Goal: Information Seeking & Learning: Learn about a topic

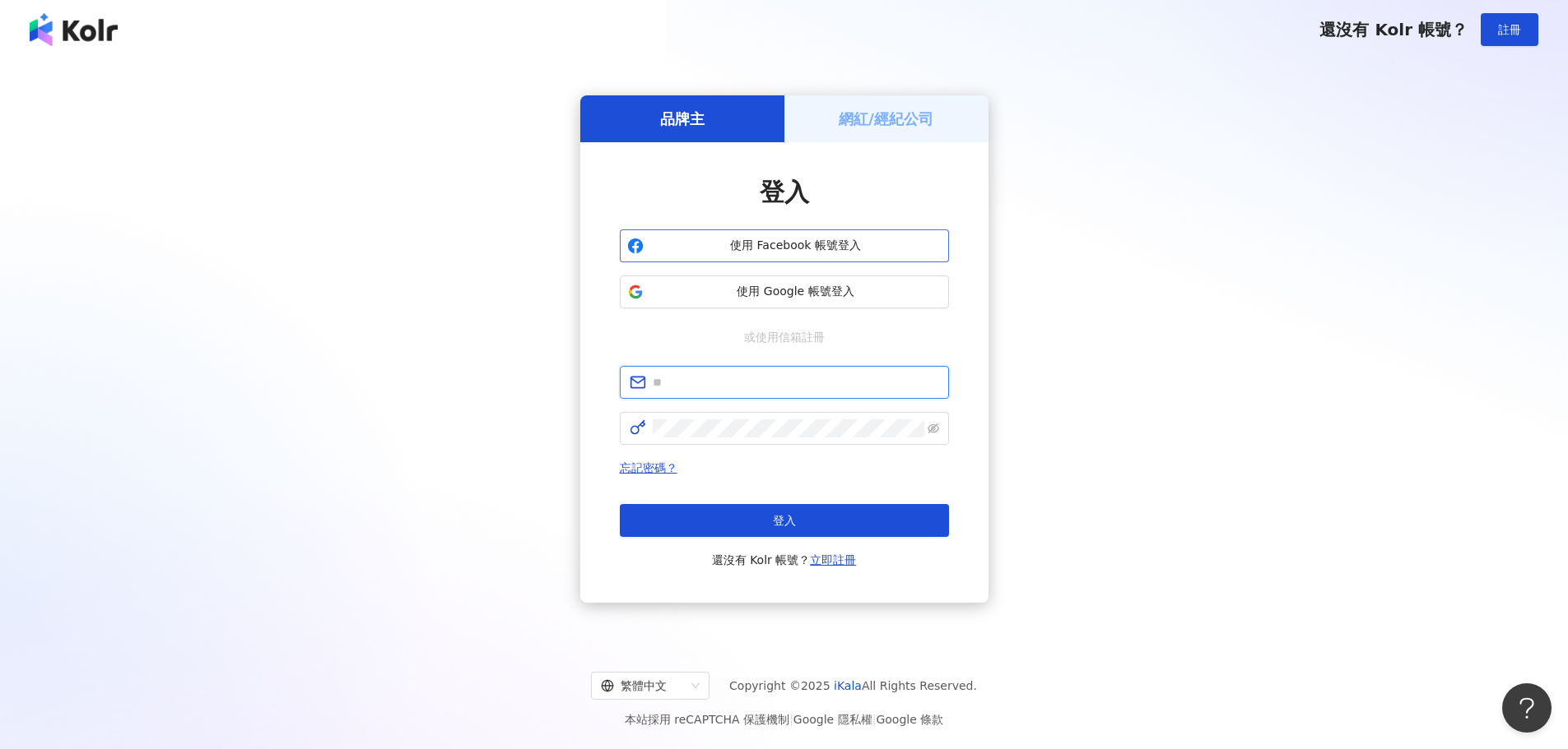
type input "**********"
click at [859, 237] on button "使用 Facebook 帳號登入" at bounding box center [785, 246] width 330 height 33
type input "**********"
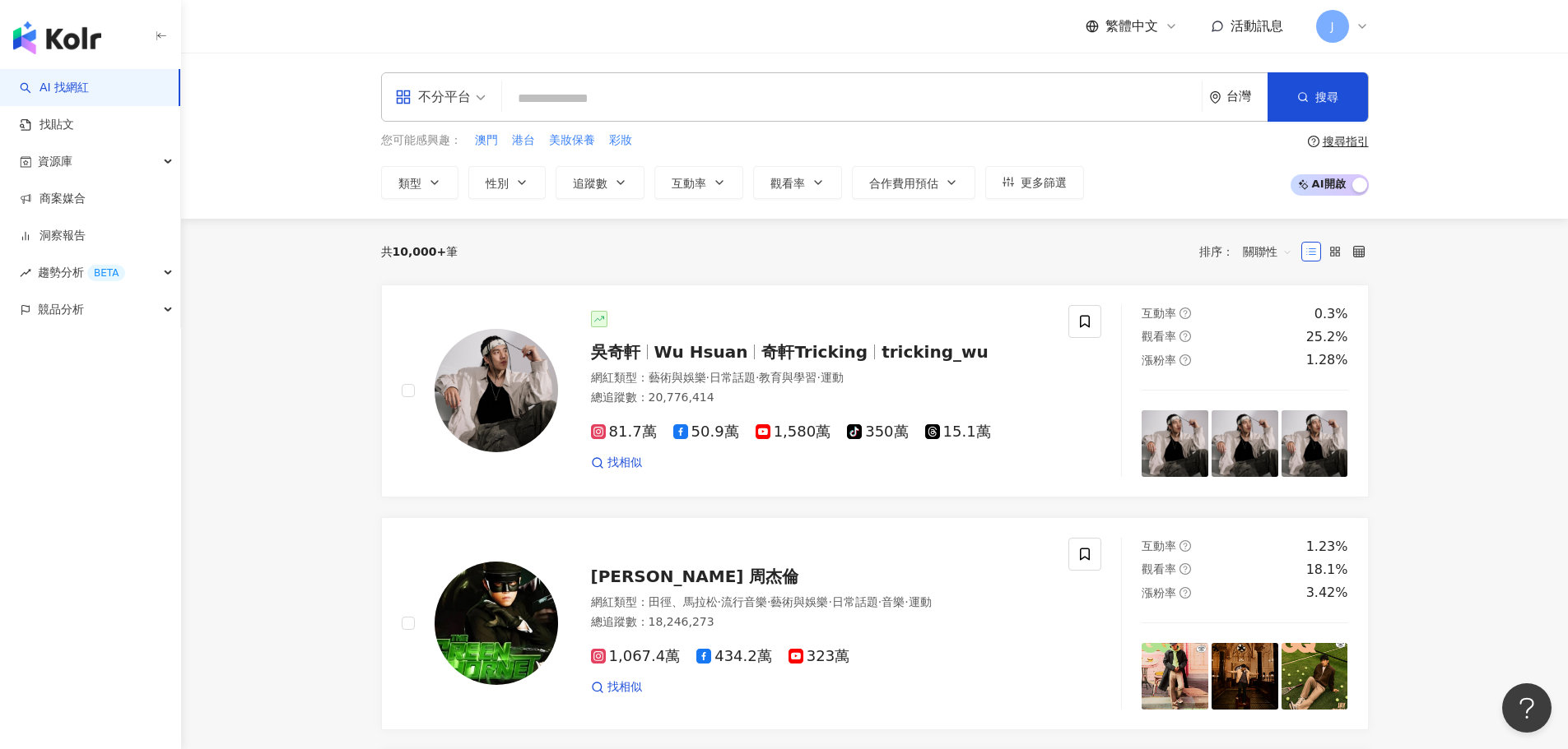
click at [834, 128] on div "不分平台 台灣 搜尋 您可能感興趣： 澳門 港台 美妝保養 彩妝 類型 性別 追蹤數 互動率 觀看率 合作費用預估 更多篩選 搜尋指引 AI 開啟 AI 關閉" at bounding box center [874, 136] width 1054 height 127
click at [834, 109] on input "search" at bounding box center [851, 99] width 686 height 31
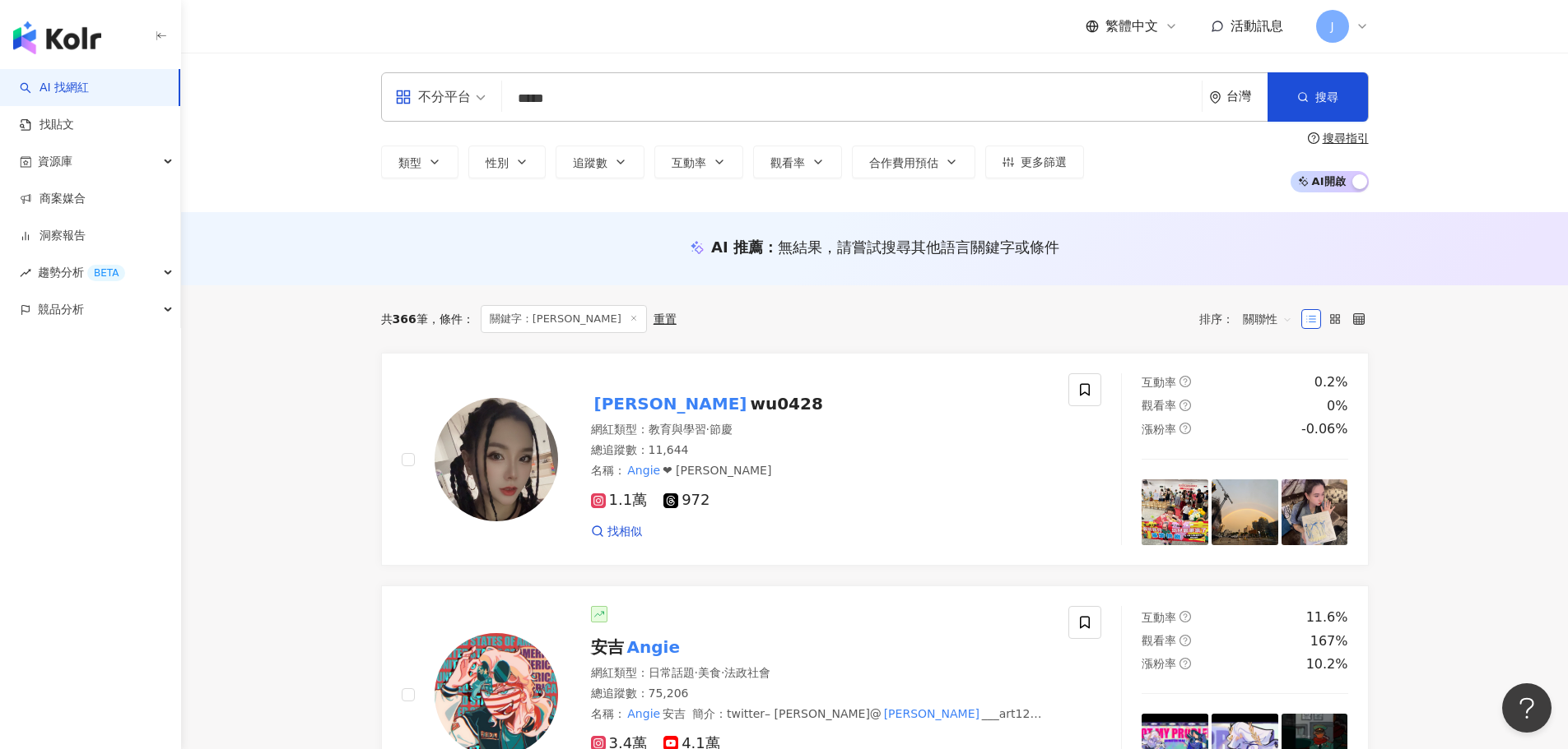
click at [605, 68] on div "不分平台 ***** 台灣 搜尋 loading 搜尋名稱、敘述、貼文含有關鍵字 “ angie ” 的網紅 類型 性別 追蹤數 互動率 觀看率 合作費用預估…" at bounding box center [874, 133] width 1387 height 160
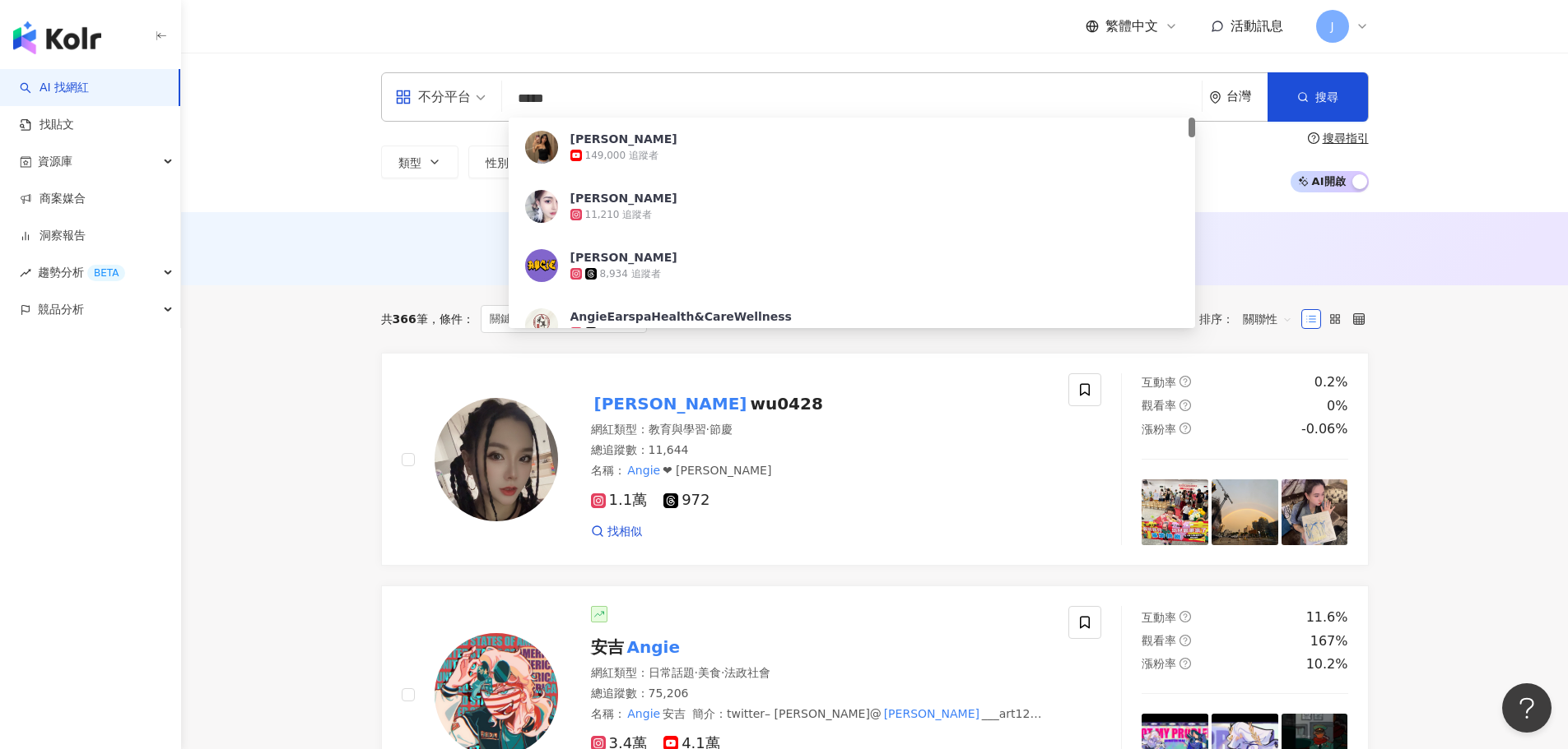
click at [526, 104] on input "*****" at bounding box center [851, 99] width 686 height 31
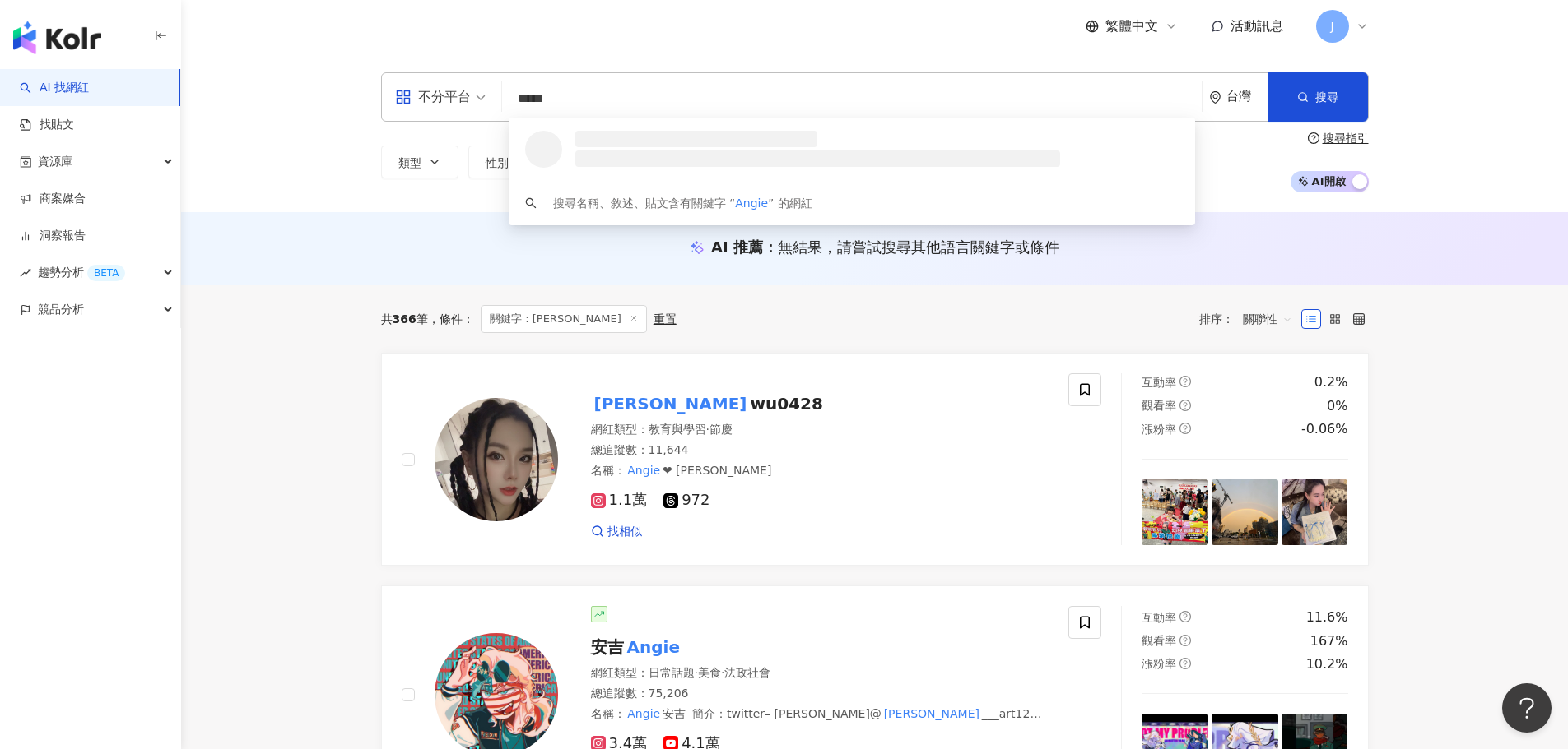
click at [646, 94] on input "*****" at bounding box center [851, 99] width 686 height 31
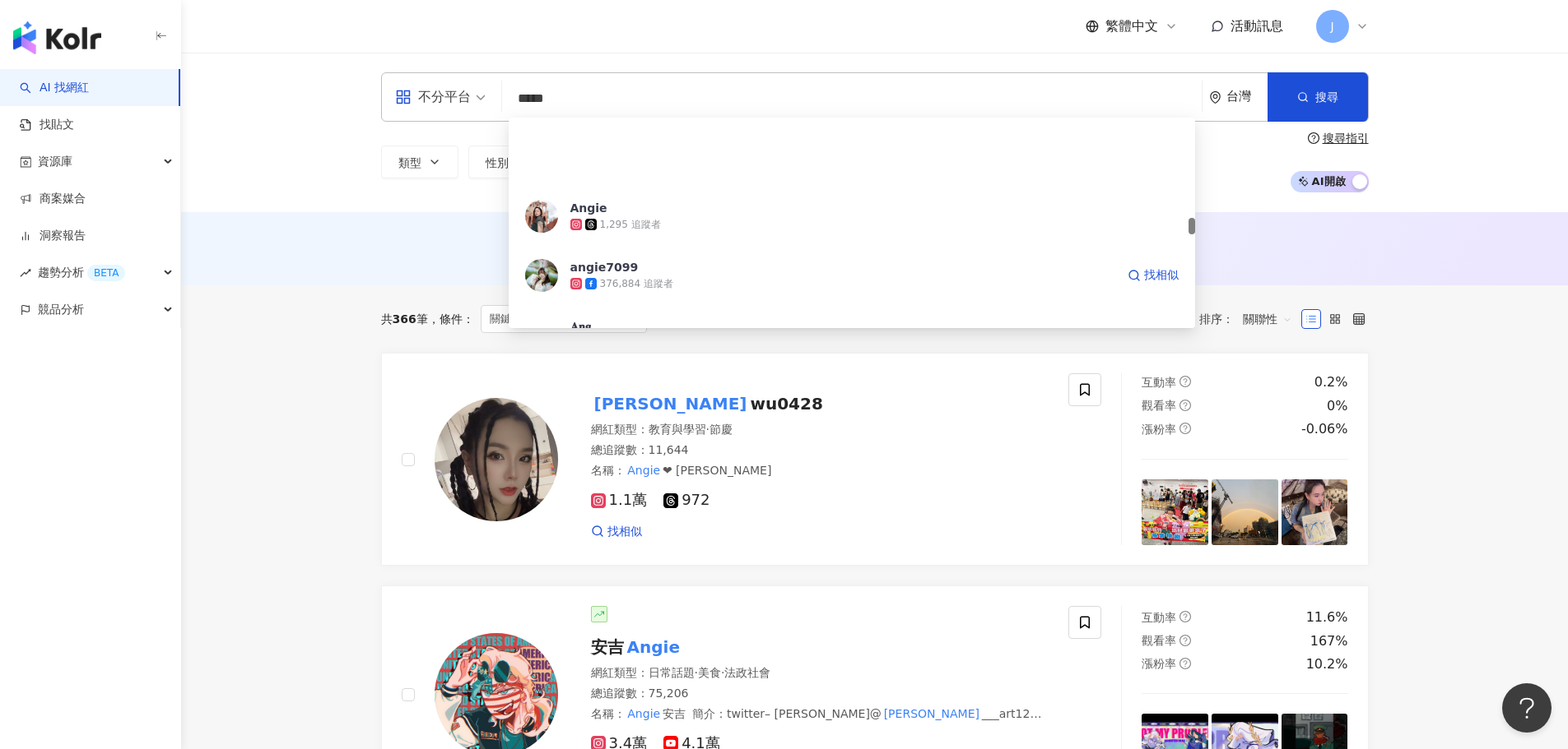
scroll to position [1645, 0]
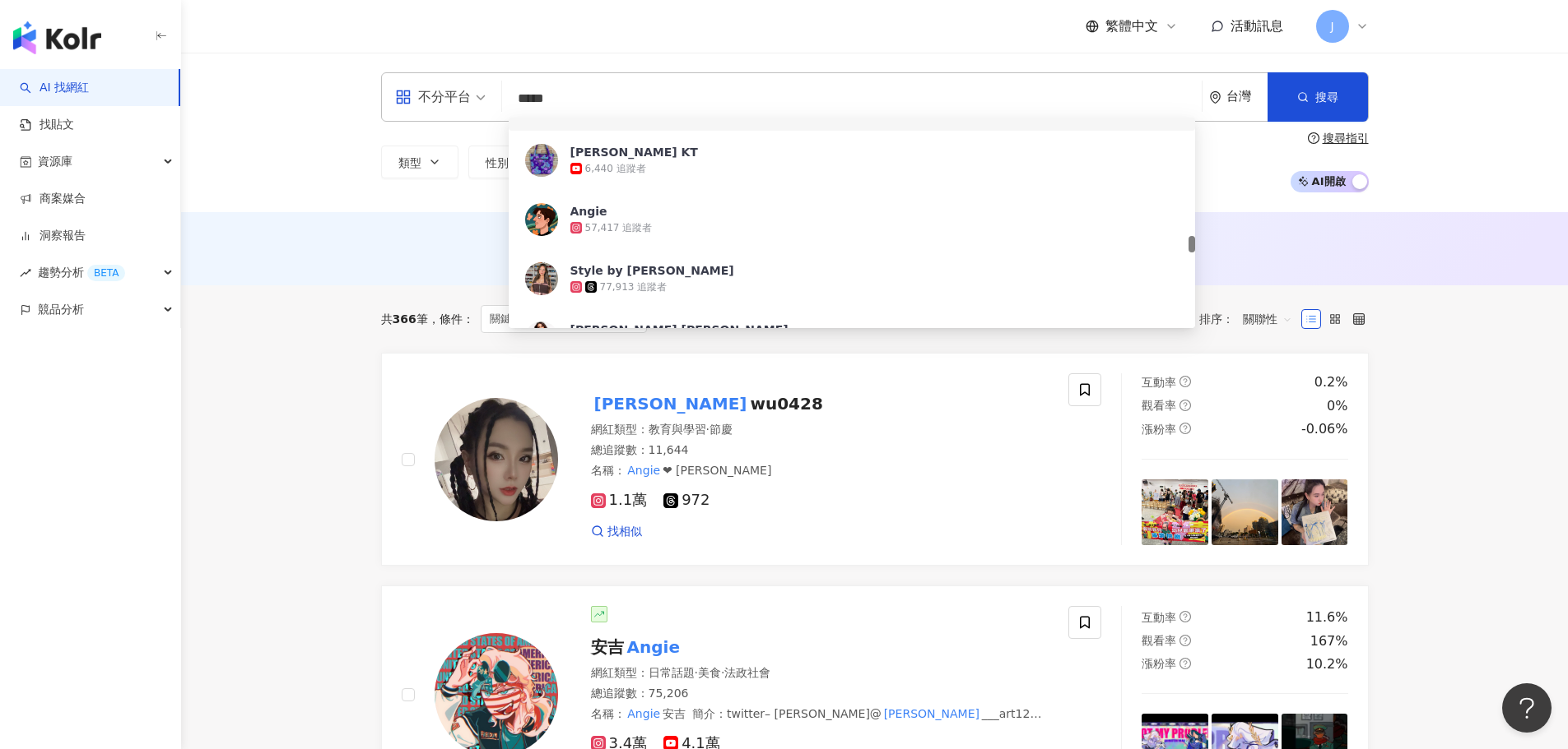
drag, startPoint x: 595, startPoint y: 101, endPoint x: 474, endPoint y: 87, distance: 121.8
click at [458, 88] on div "不分平台 ***** 台灣 搜尋 637eca93-5eb7-4623-8eb2-8709aa640848 6b258227-5203-4642-a4fb-1…" at bounding box center [874, 97] width 988 height 49
paste input "******"
type input "**********"
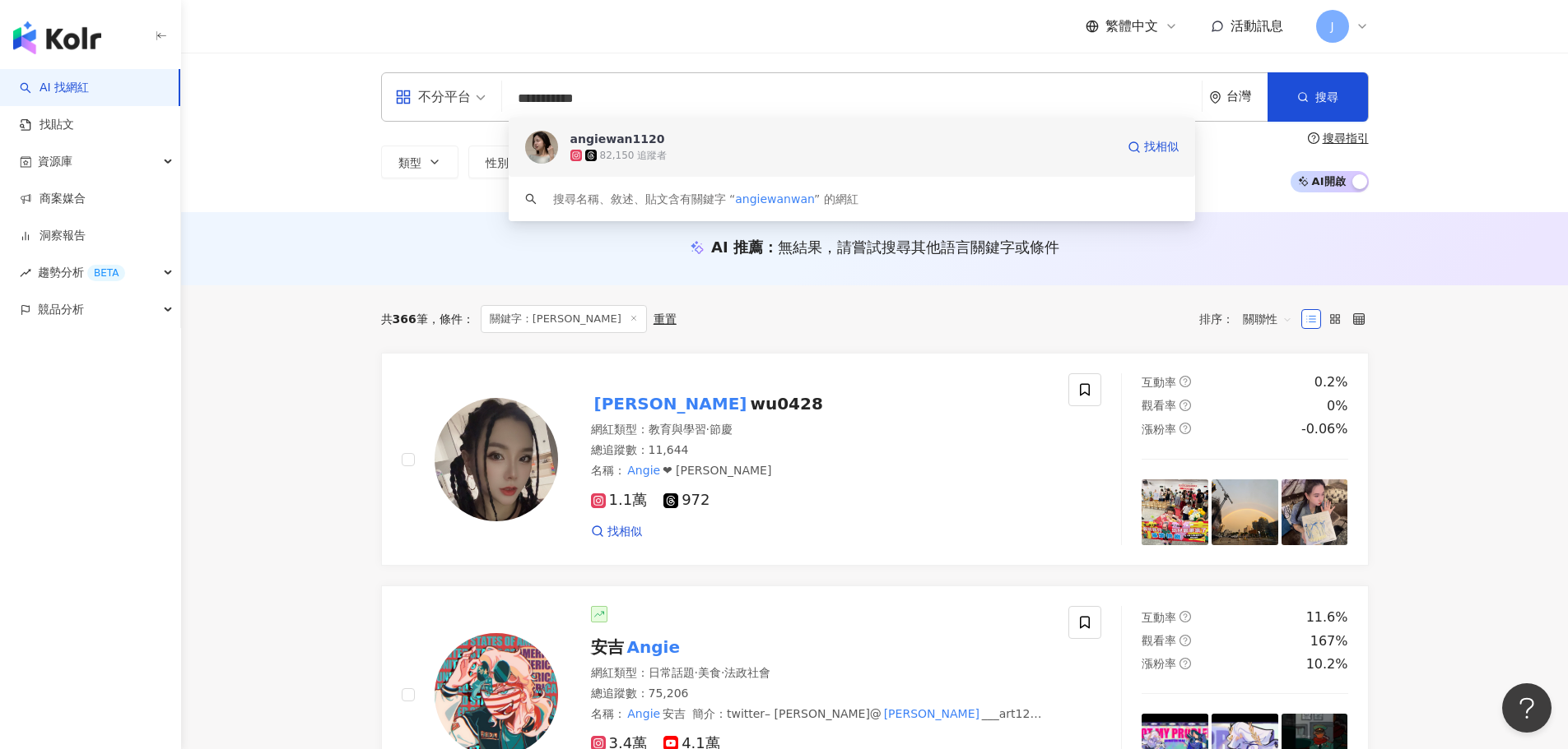
click at [740, 144] on span "angiewan1120" at bounding box center [843, 139] width 545 height 16
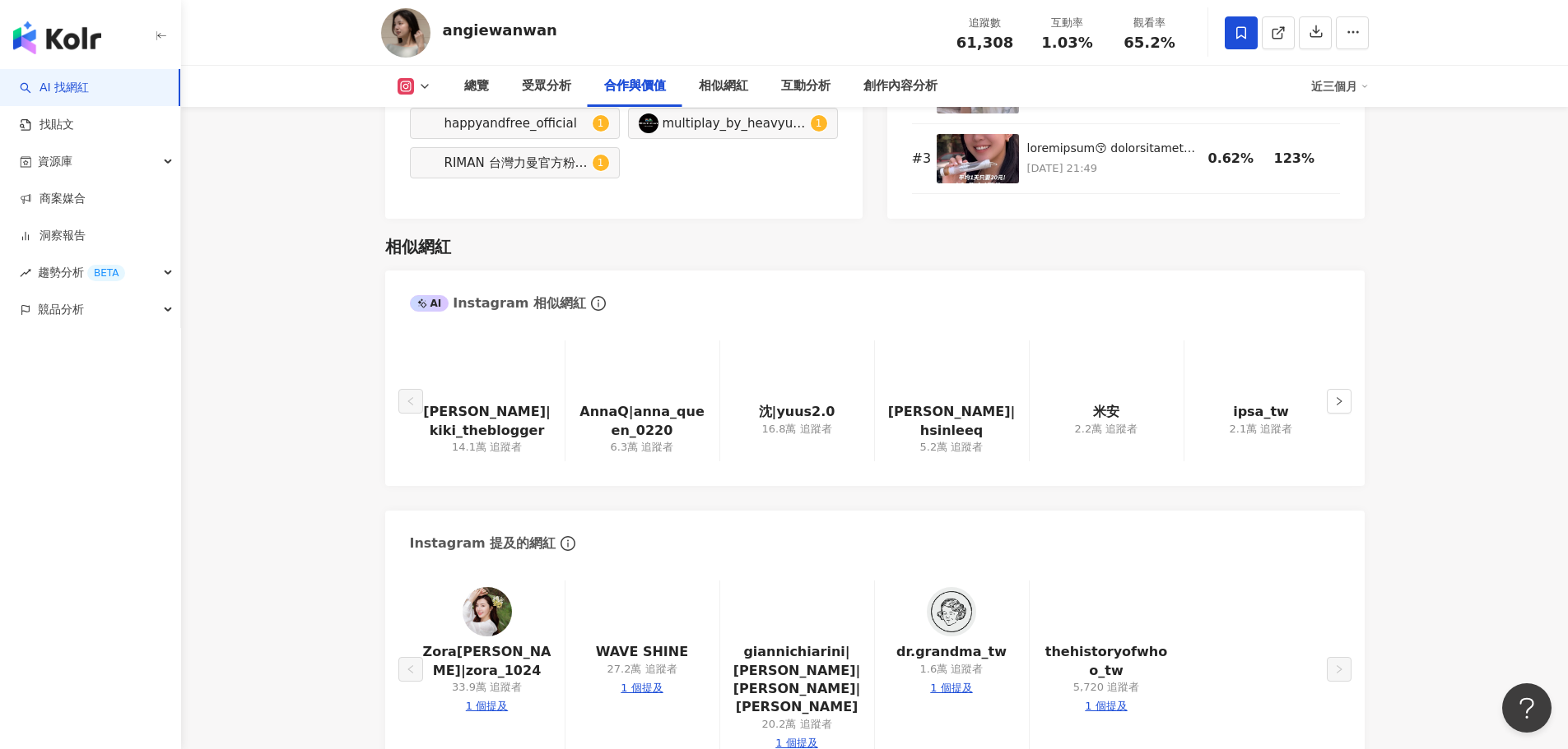
scroll to position [2386, 0]
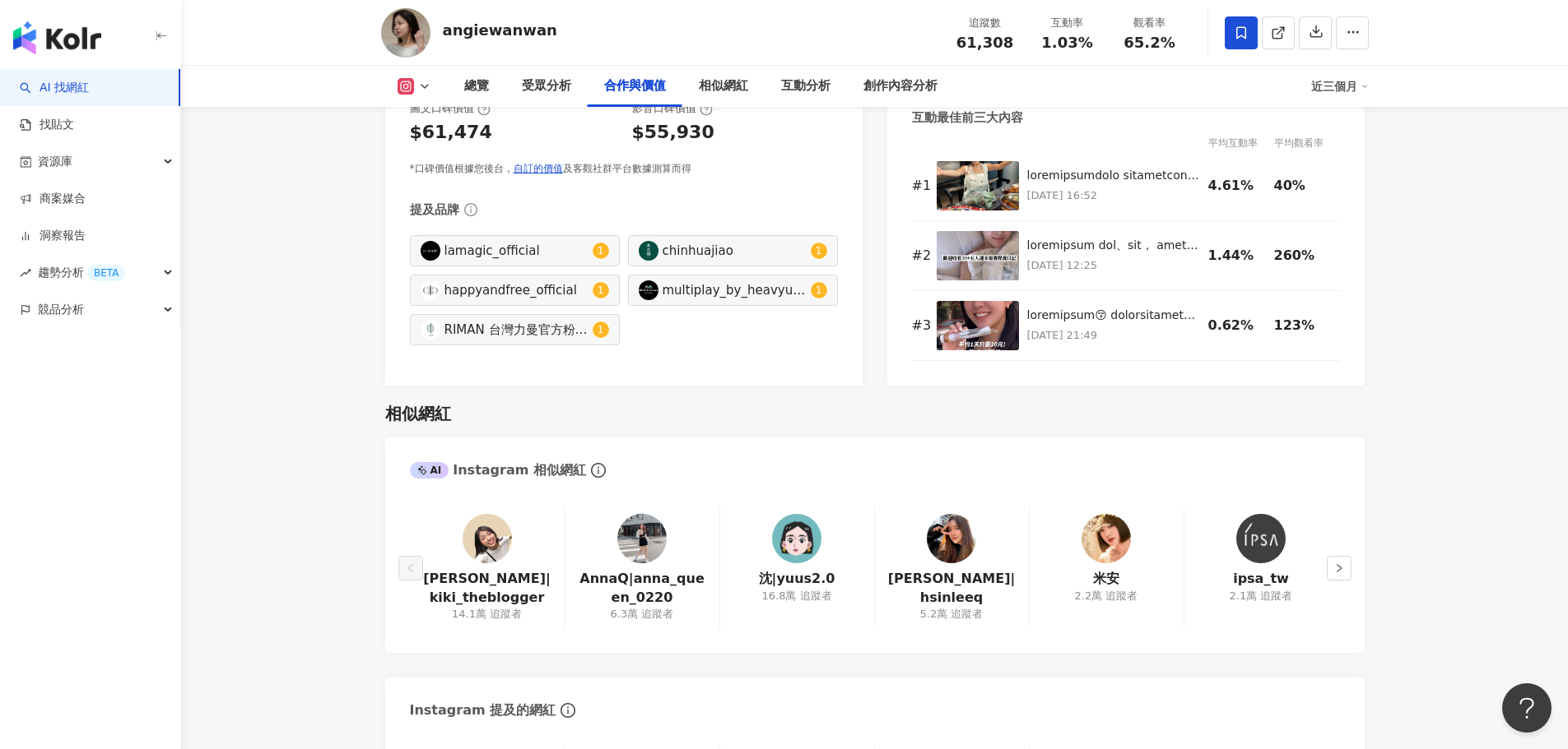
click at [1320, 580] on div "ipsa_tw 2.1萬 追蹤者" at bounding box center [1261, 567] width 154 height 120
click at [1332, 576] on button "button" at bounding box center [1339, 568] width 24 height 24
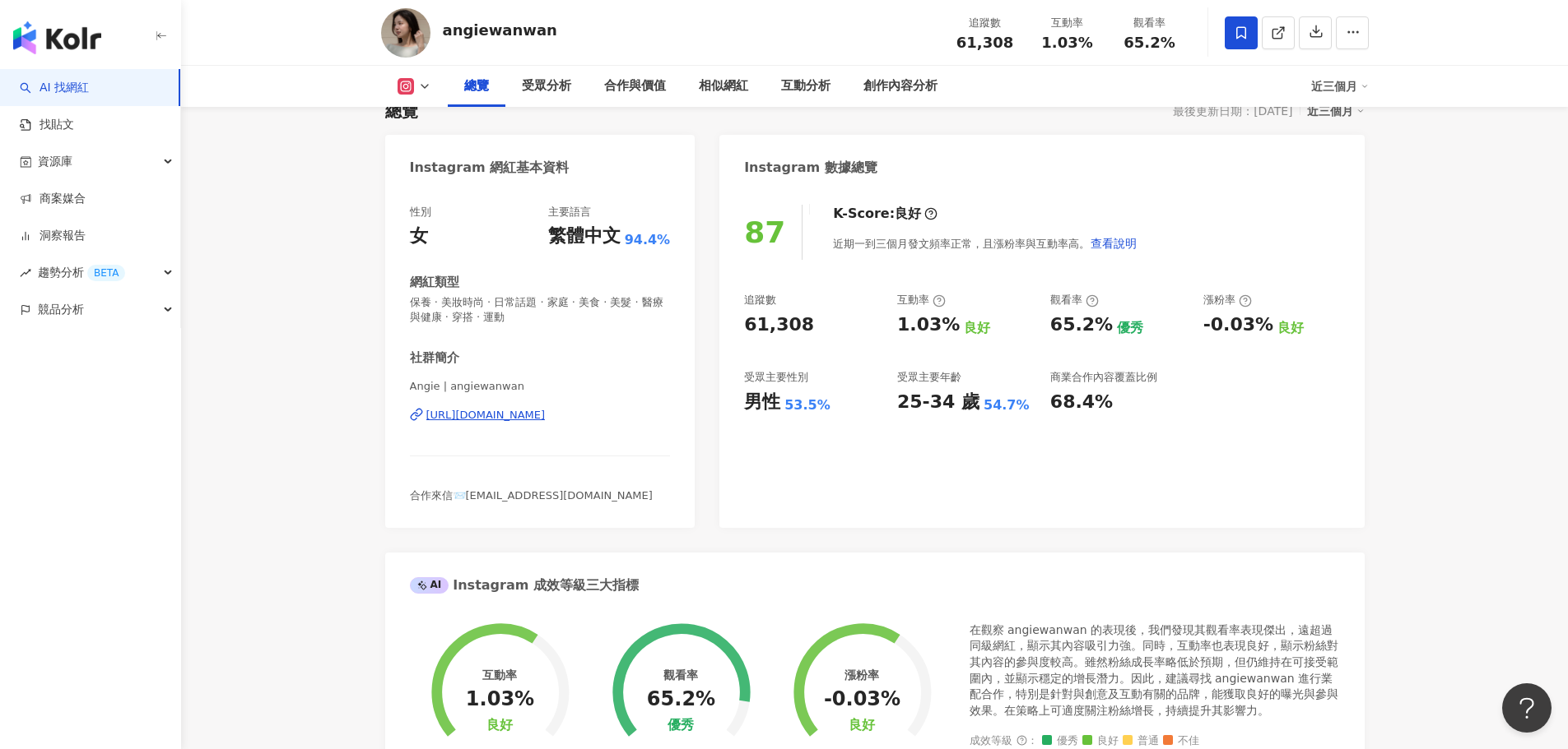
scroll to position [0, 0]
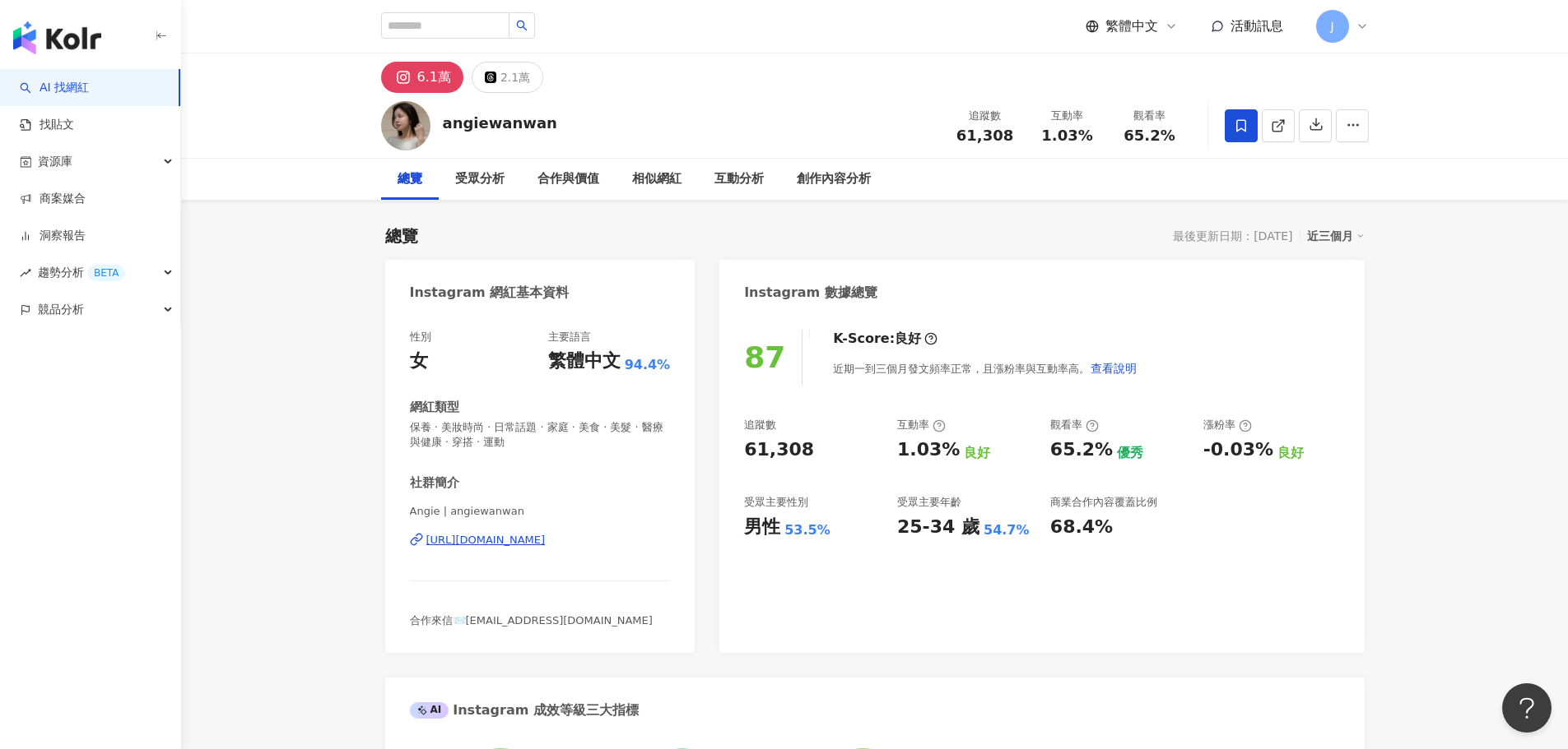
click at [86, 46] on img "button" at bounding box center [57, 38] width 88 height 33
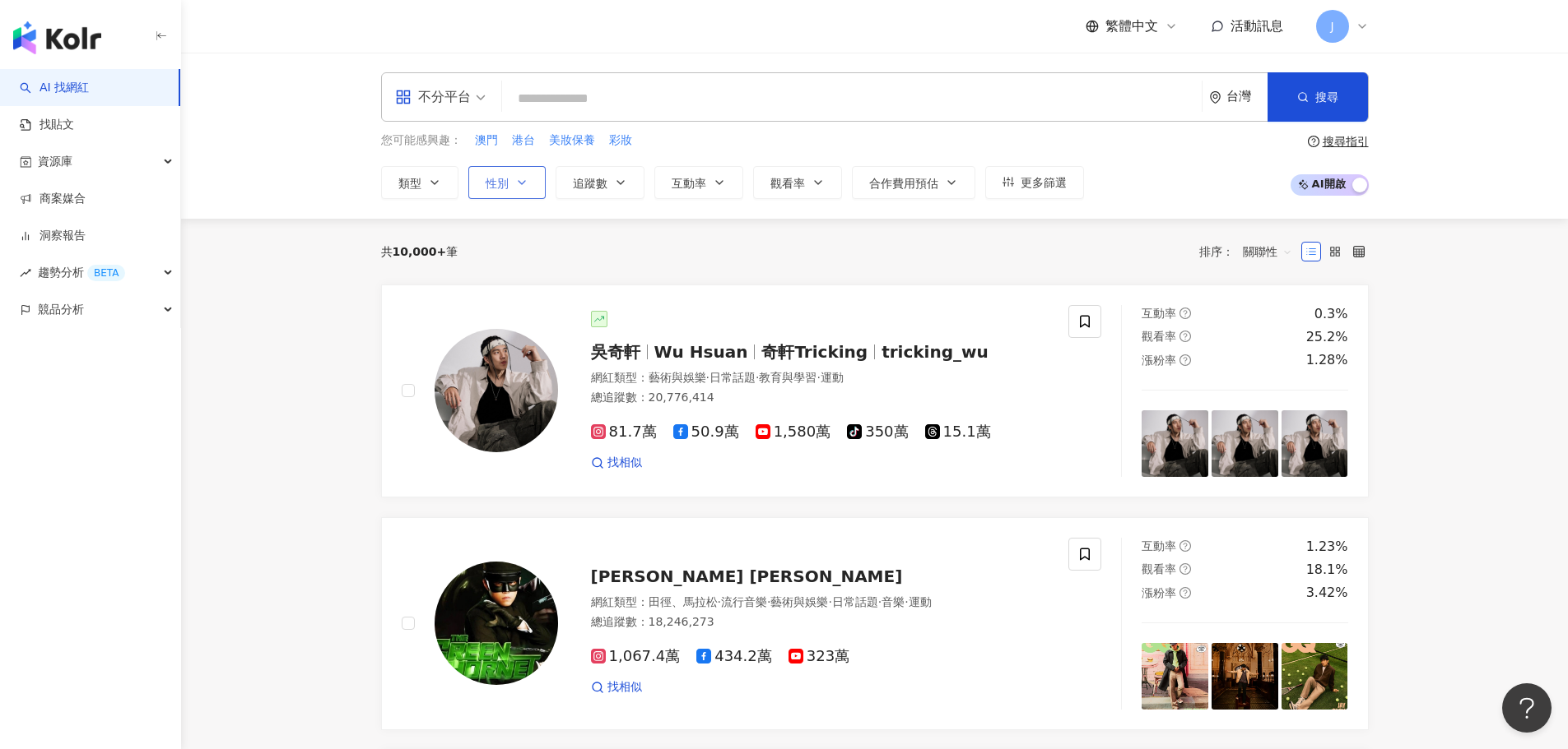
click at [517, 186] on icon "button" at bounding box center [521, 182] width 13 height 13
click at [521, 274] on span "女" at bounding box center [510, 280] width 24 height 18
click at [410, 169] on button "類型" at bounding box center [419, 183] width 77 height 33
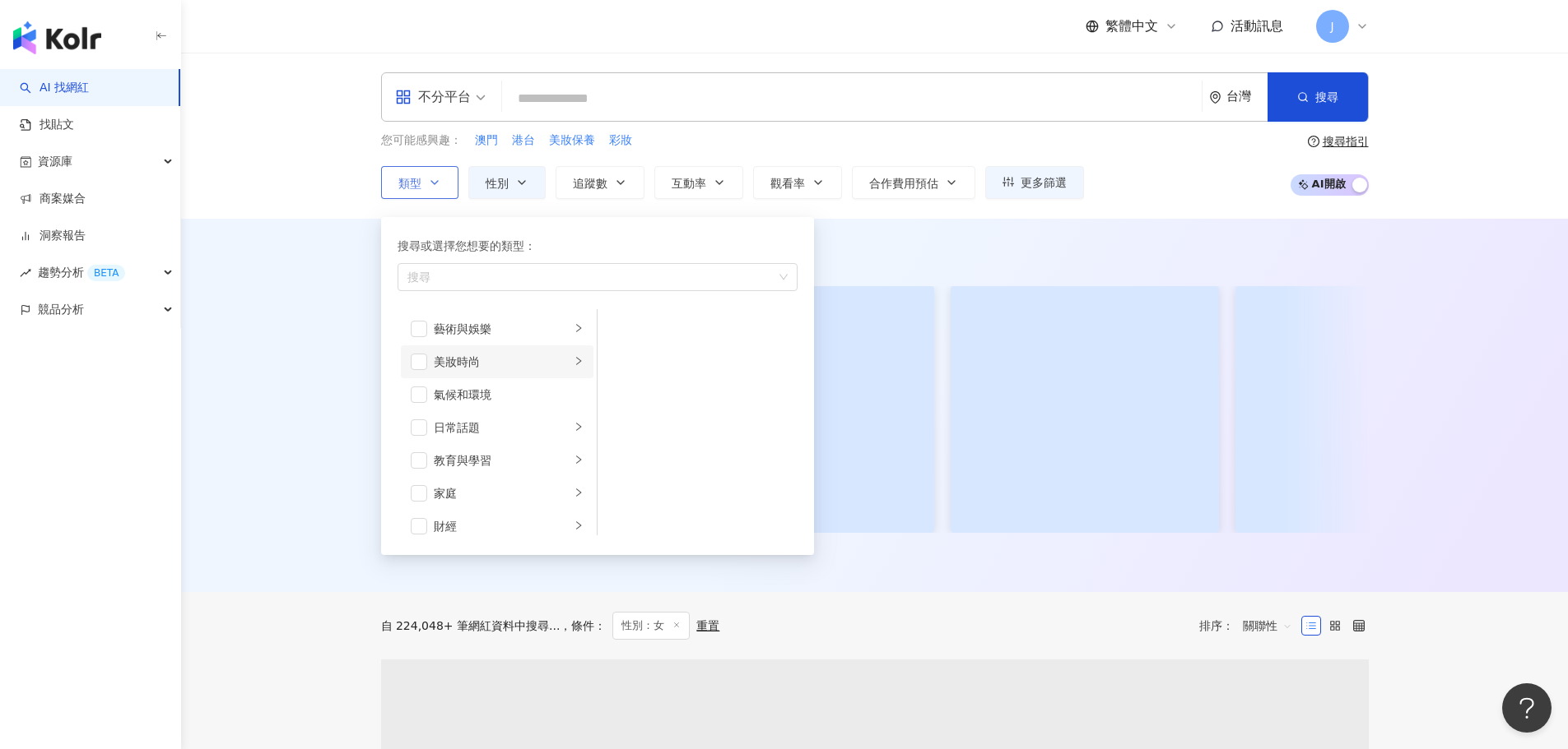
click at [490, 353] on div "美妝時尚" at bounding box center [502, 361] width 137 height 18
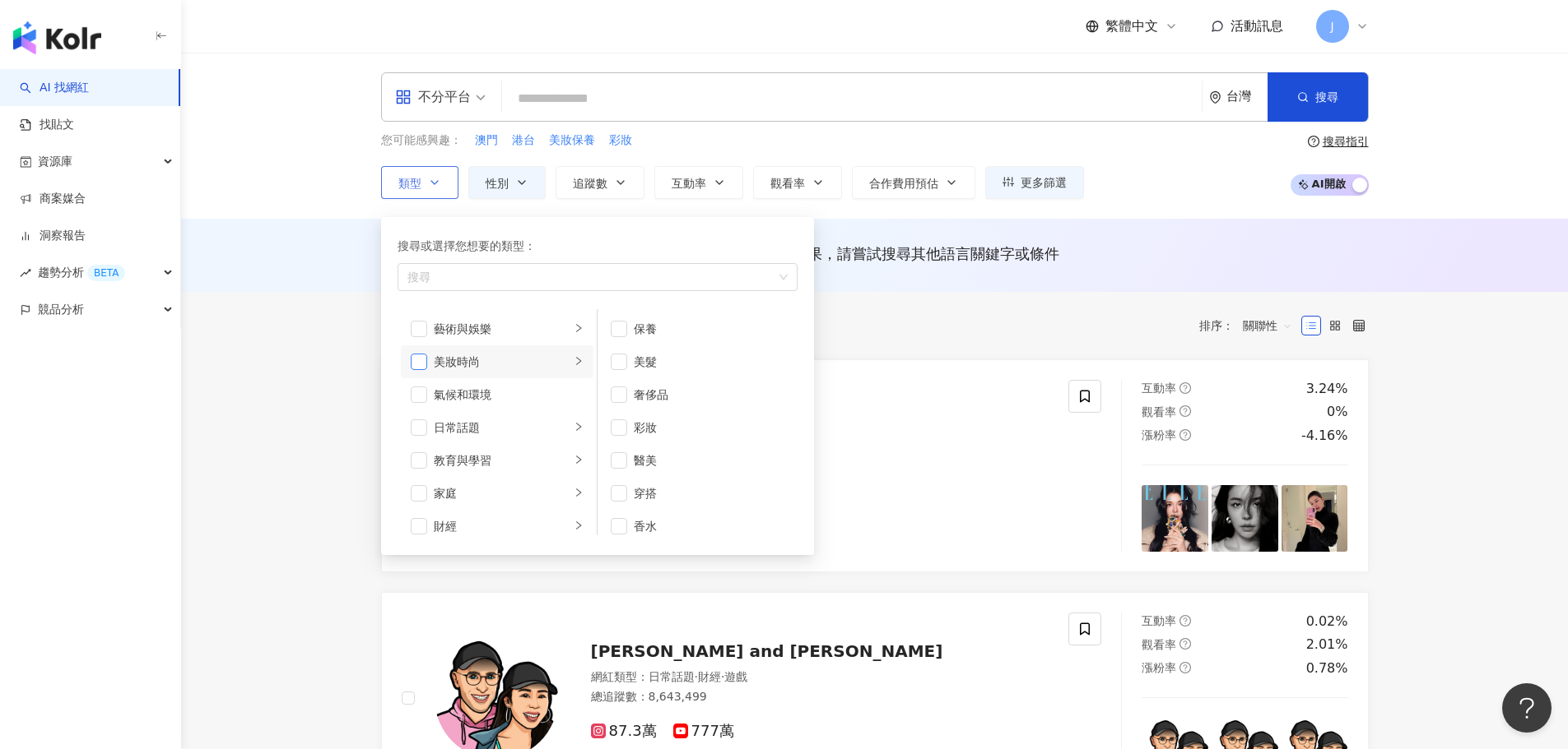
click at [421, 361] on span "button" at bounding box center [419, 361] width 16 height 16
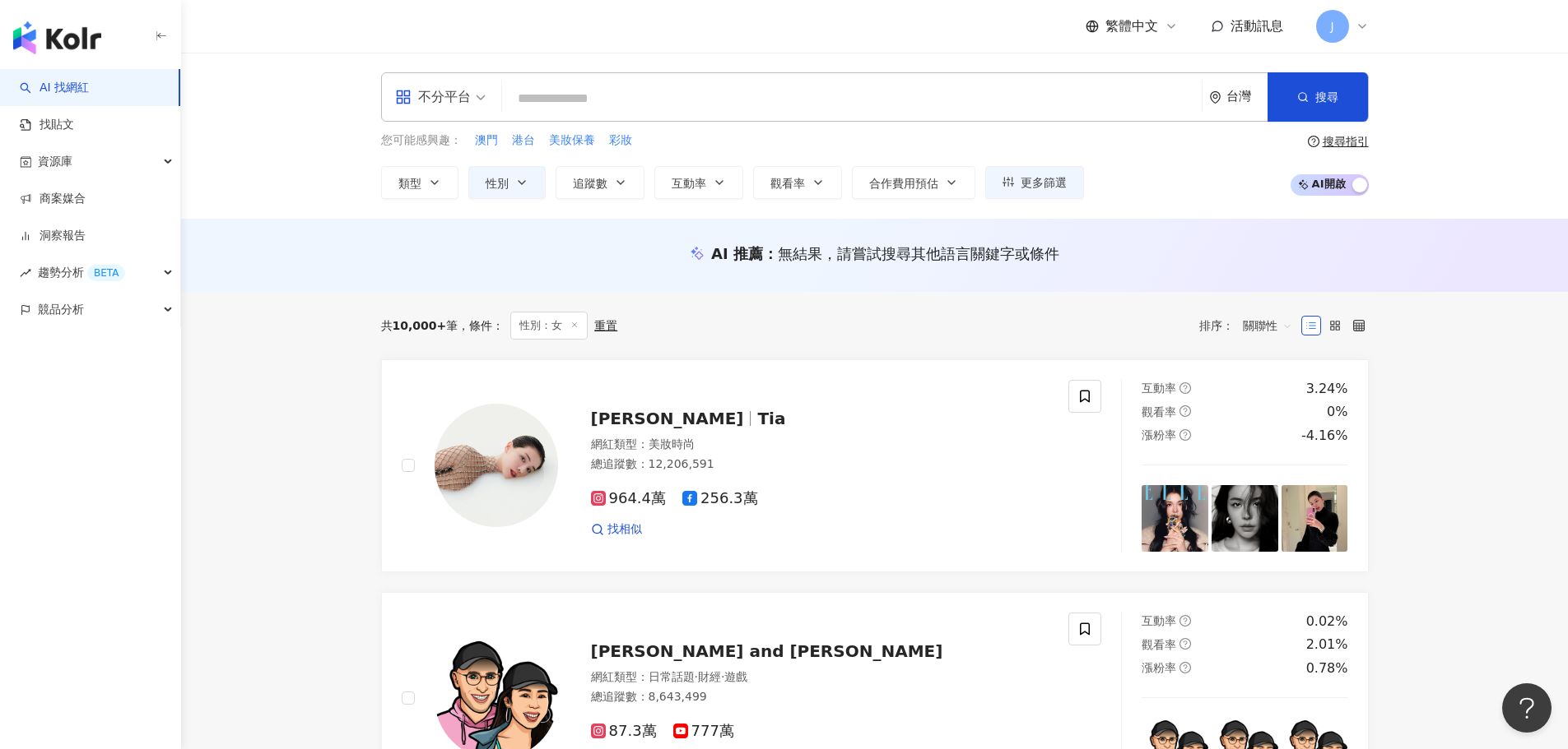
click at [675, 146] on div "您可能感興趣： 澳門 港台 美妝保養 彩妝" at bounding box center [732, 140] width 702 height 18
click at [623, 181] on icon "button" at bounding box center [621, 183] width 7 height 3
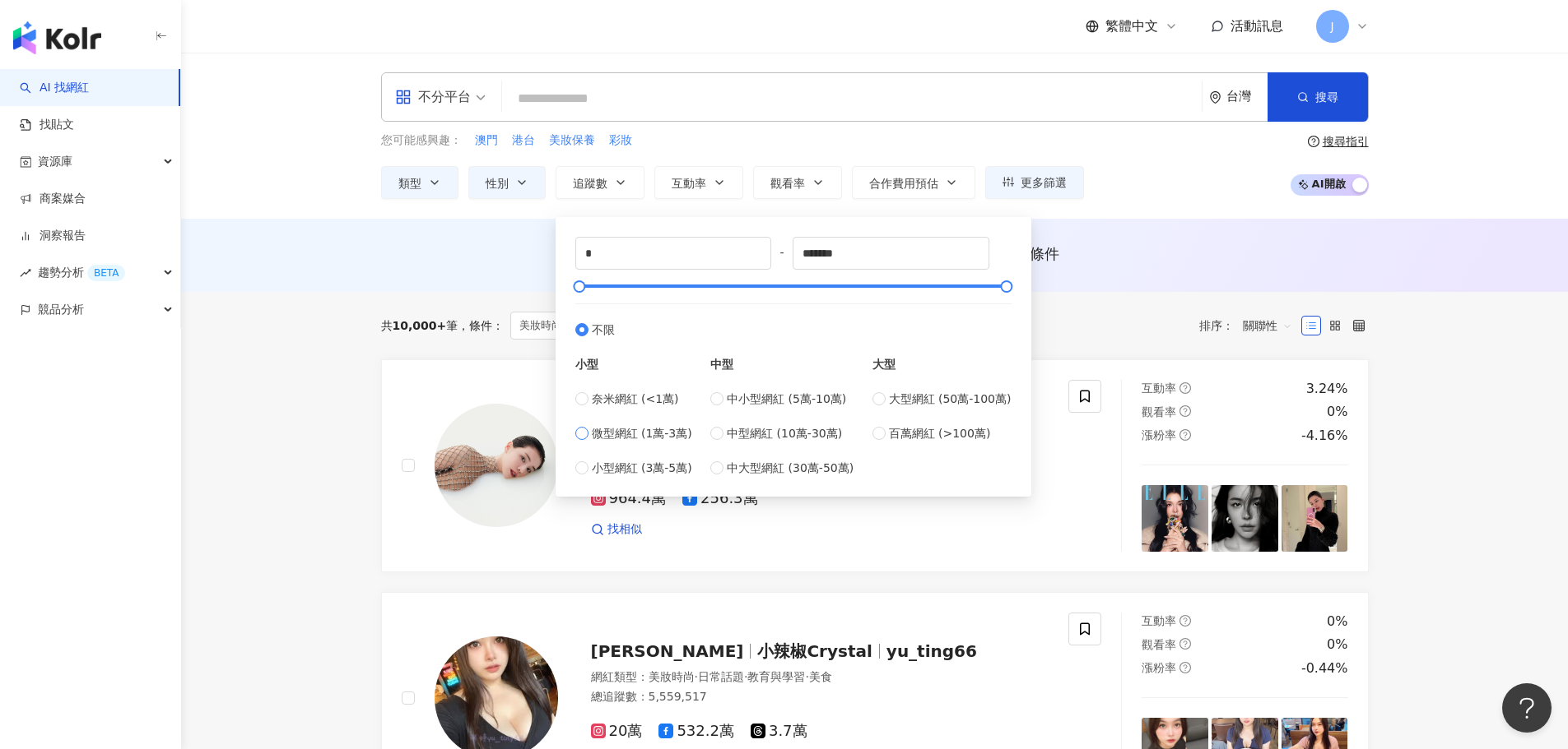
click at [674, 431] on span "微型網紅 (1萬-3萬)" at bounding box center [642, 433] width 101 height 18
type input "*****"
click at [1098, 257] on div "AI 推薦 ： 無結果，請嘗試搜尋其他語言關鍵字或條件" at bounding box center [874, 254] width 988 height 21
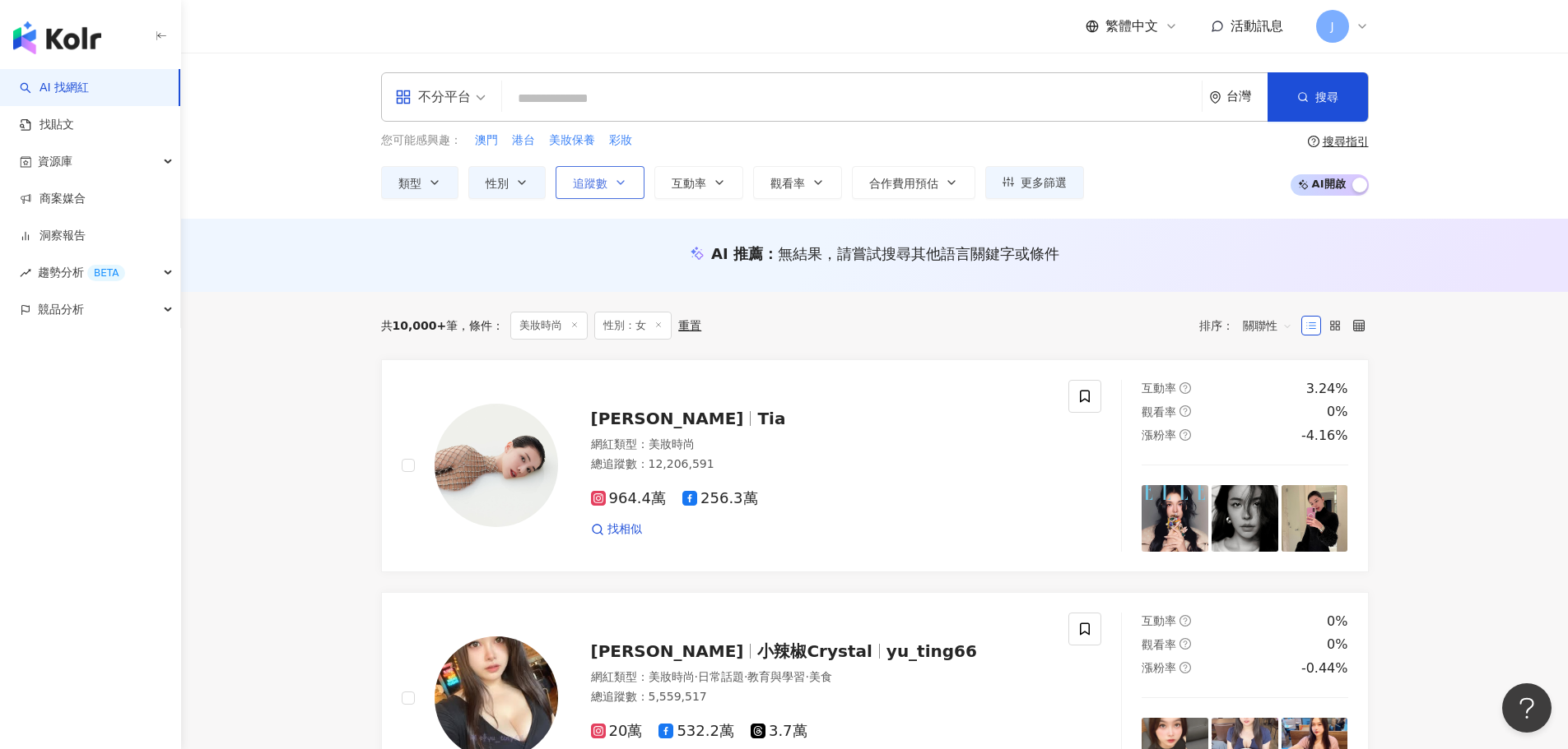
click at [600, 177] on span "追蹤數" at bounding box center [590, 183] width 35 height 13
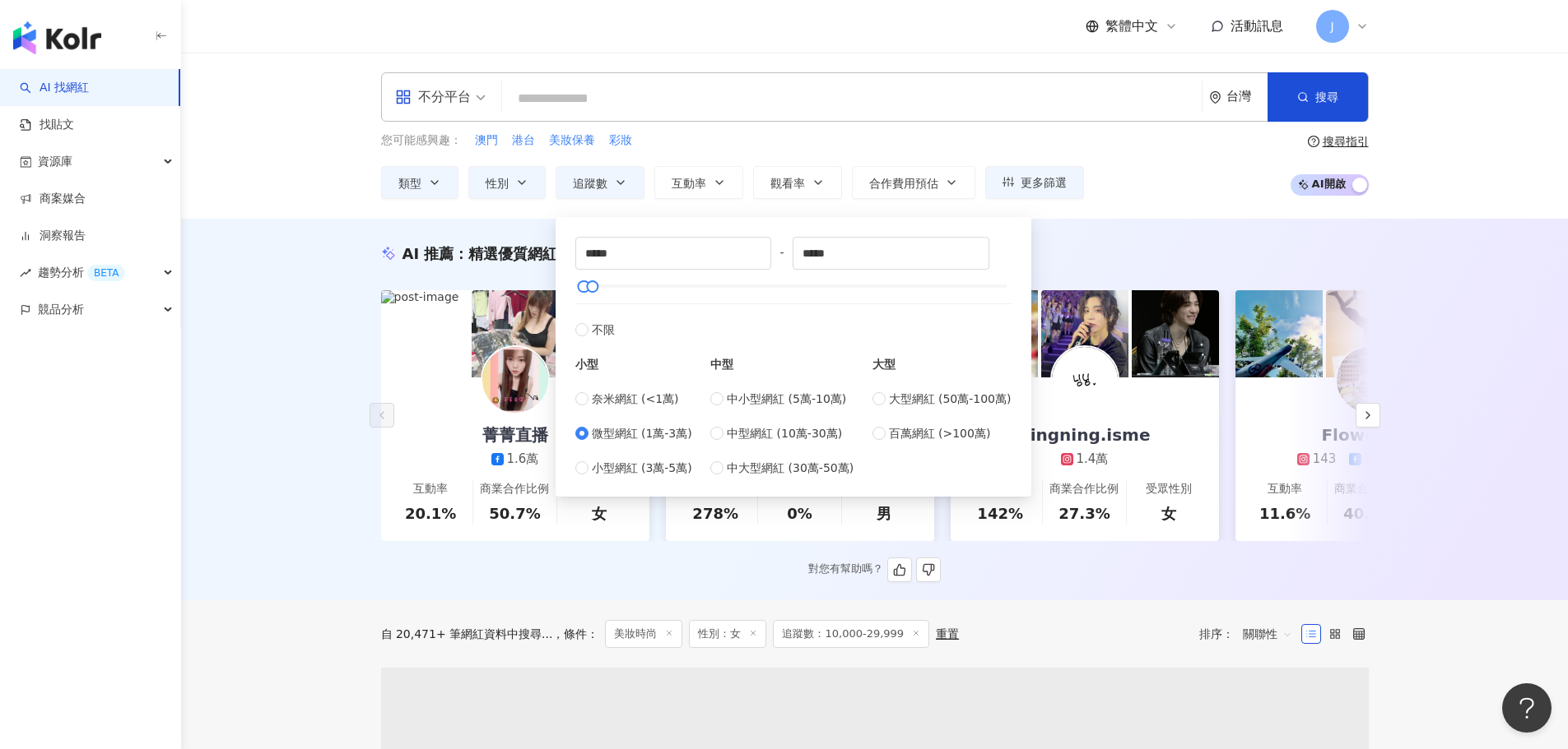
click at [1160, 265] on div "AI 推薦 ： 精選優質網紅 菁菁直播 1.6萬 互動率 20.1% 商業合作比例 50.7% 受眾性別 女 ruuuuna____ 1.8萬 6,322 互…" at bounding box center [874, 413] width 1054 height 339
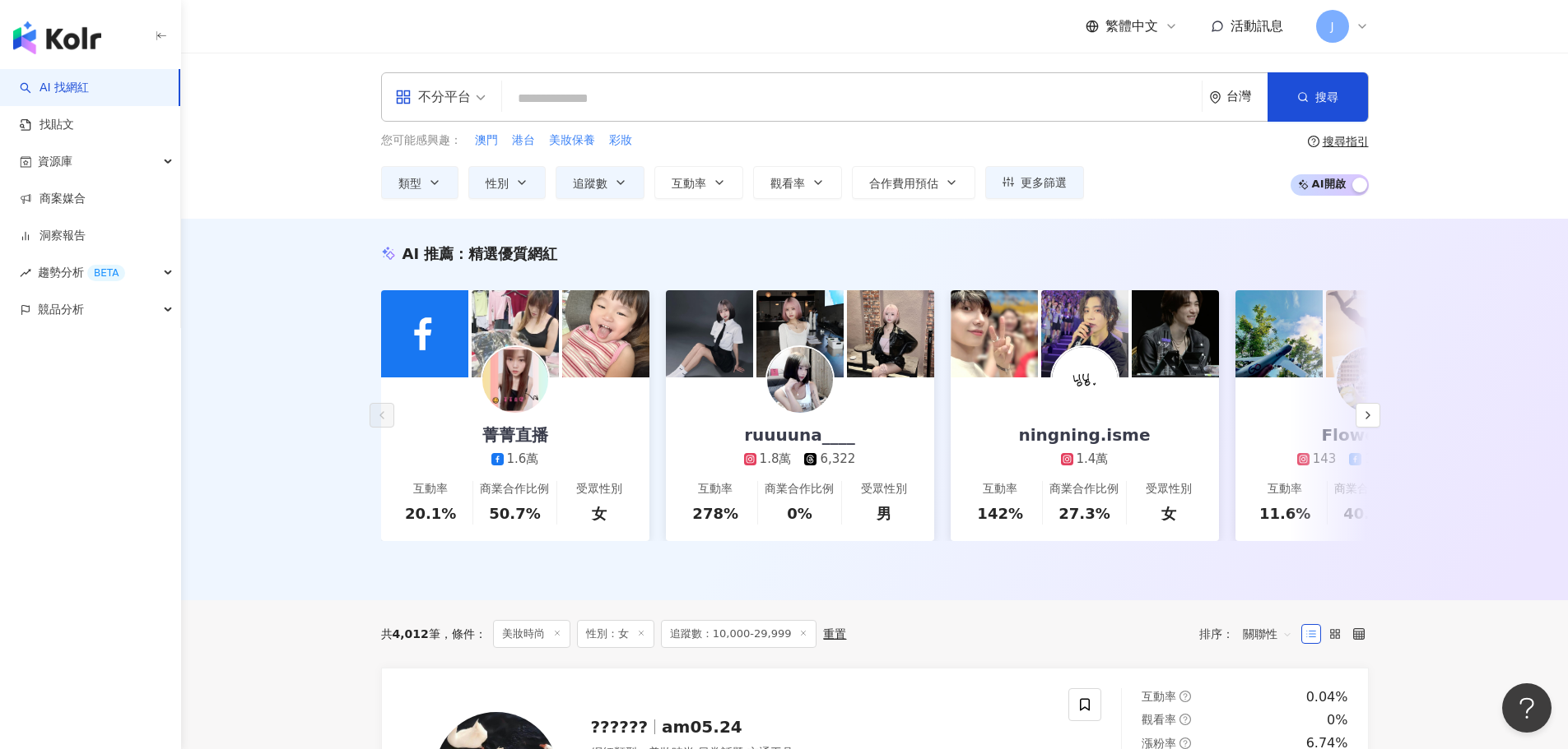
click at [826, 105] on input "search" at bounding box center [851, 99] width 686 height 31
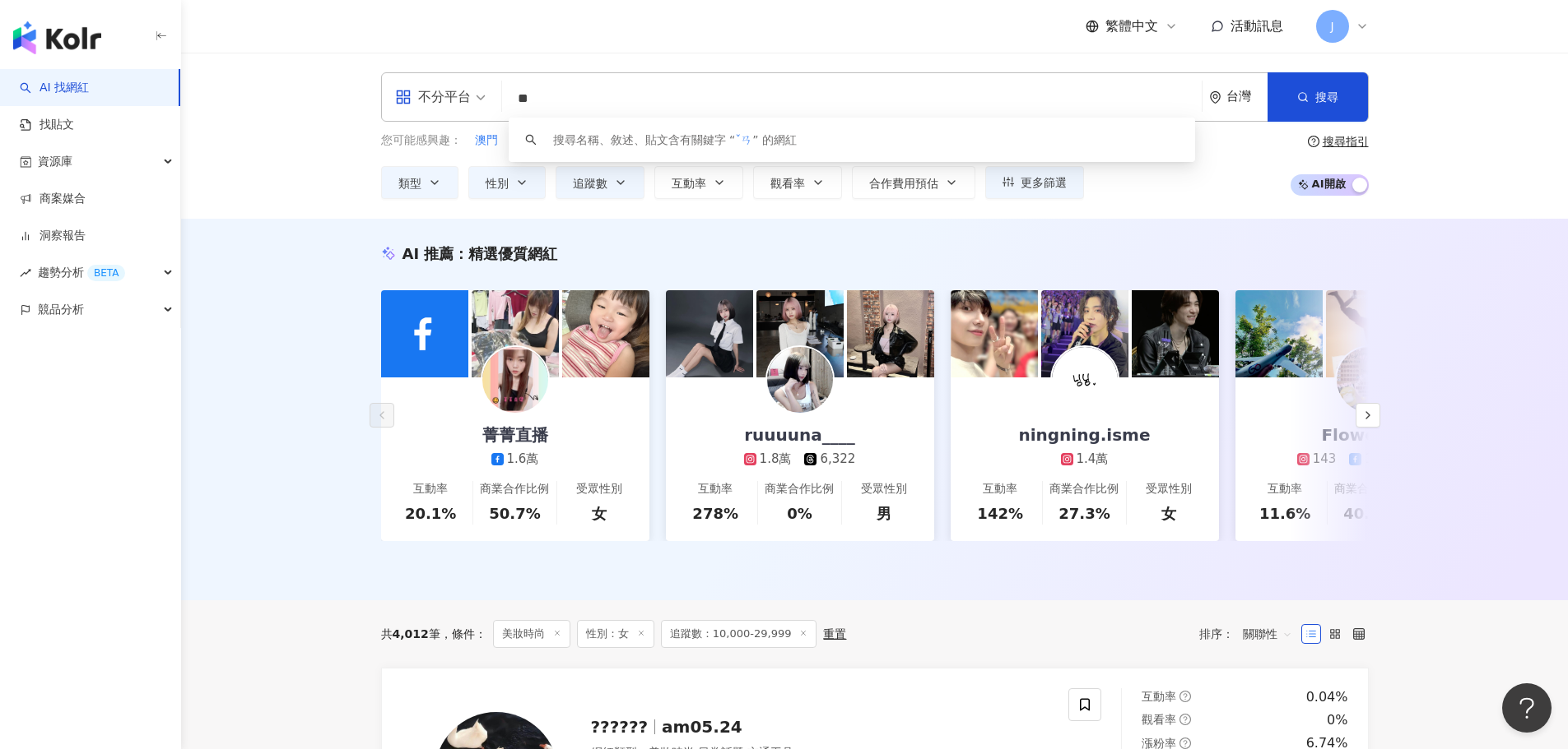
type input "*"
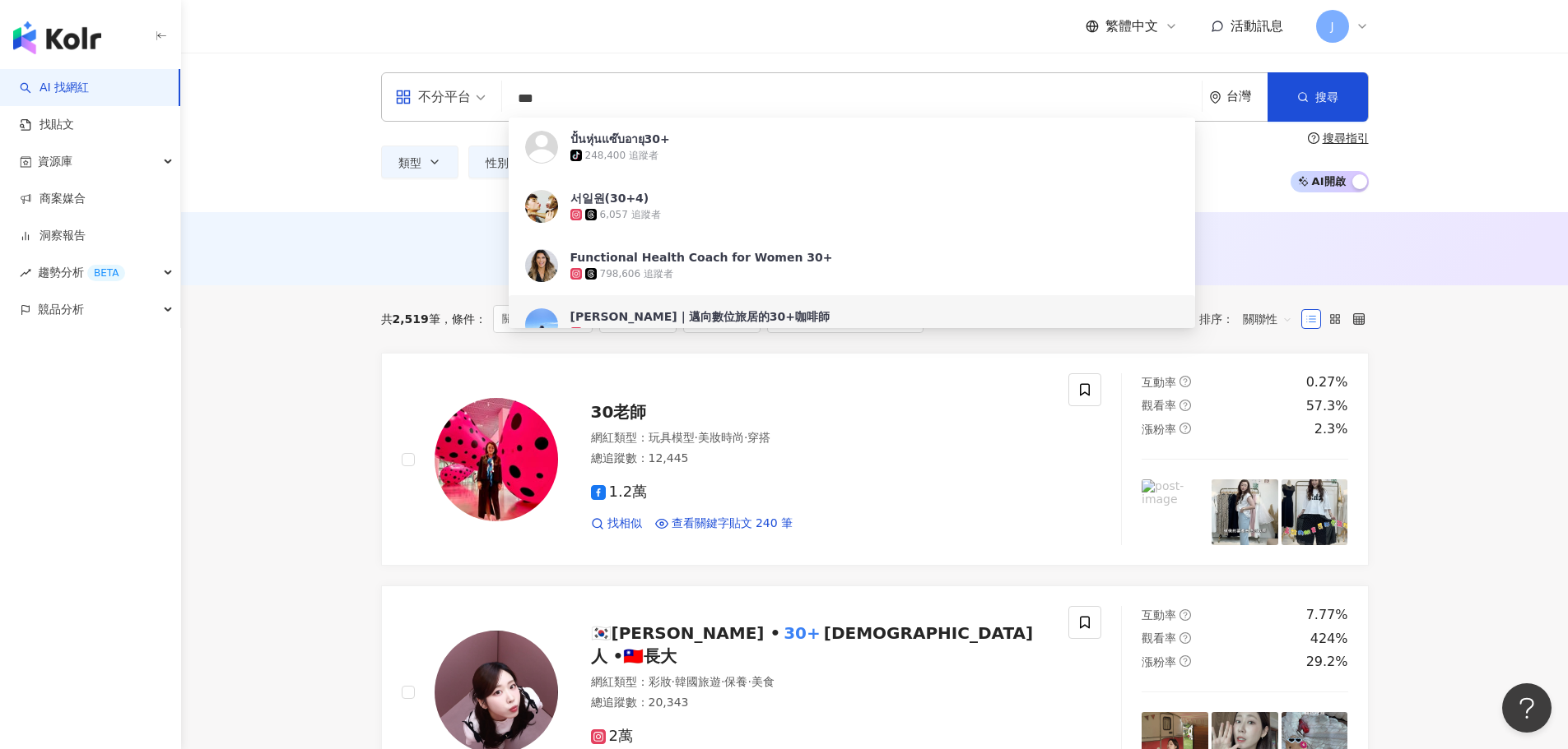
type input "***"
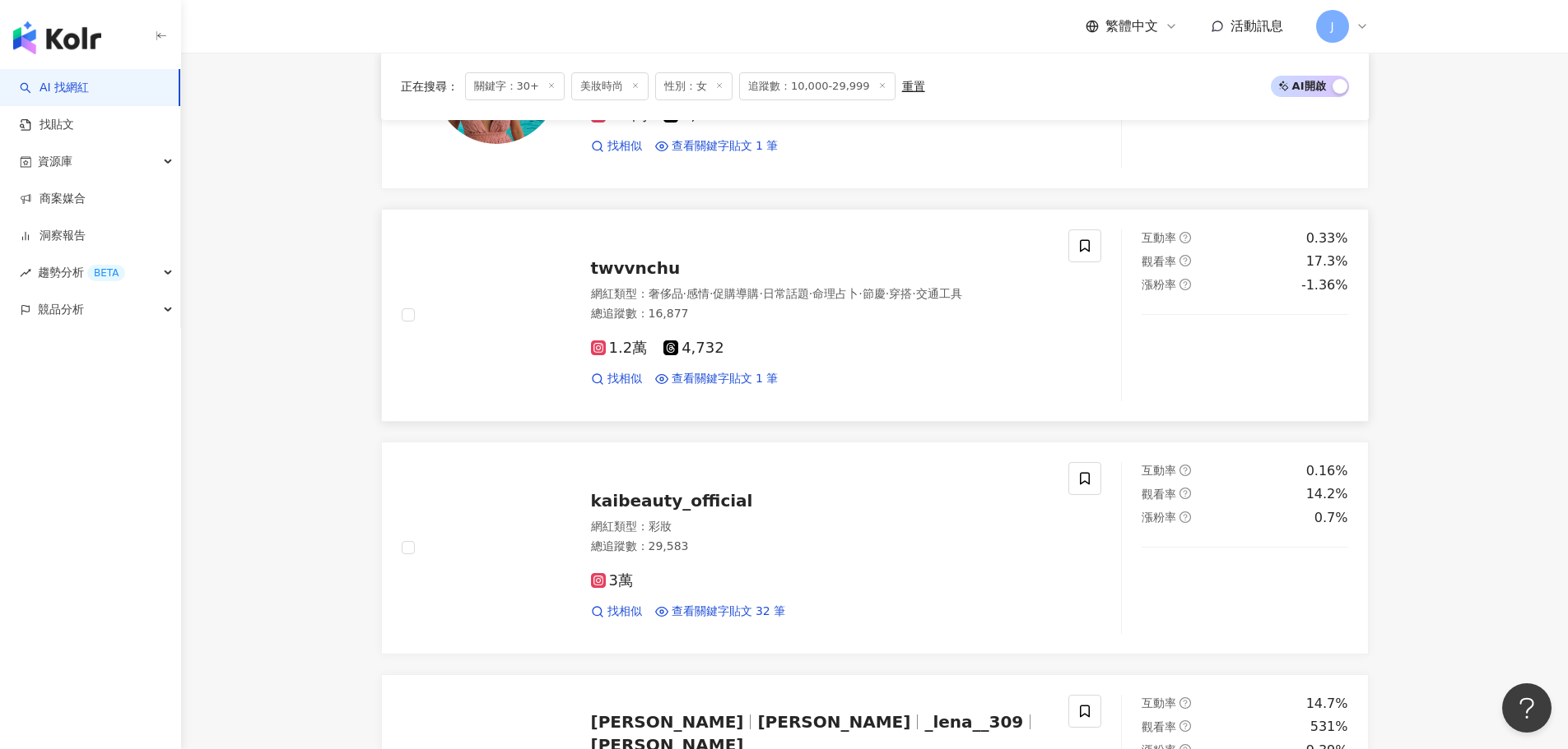
scroll to position [2221, 0]
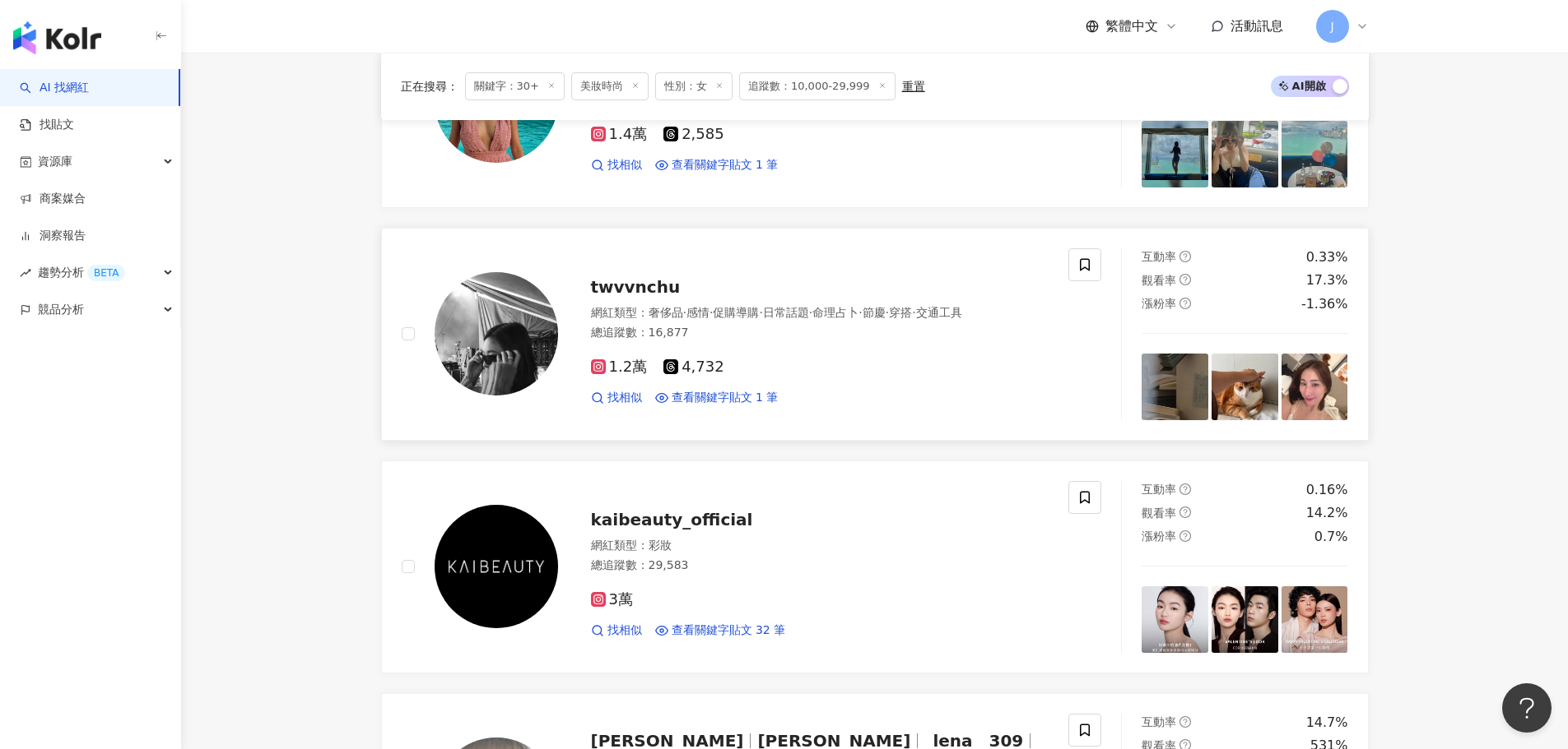
click at [653, 278] on span "twvvnchu" at bounding box center [635, 287] width 89 height 20
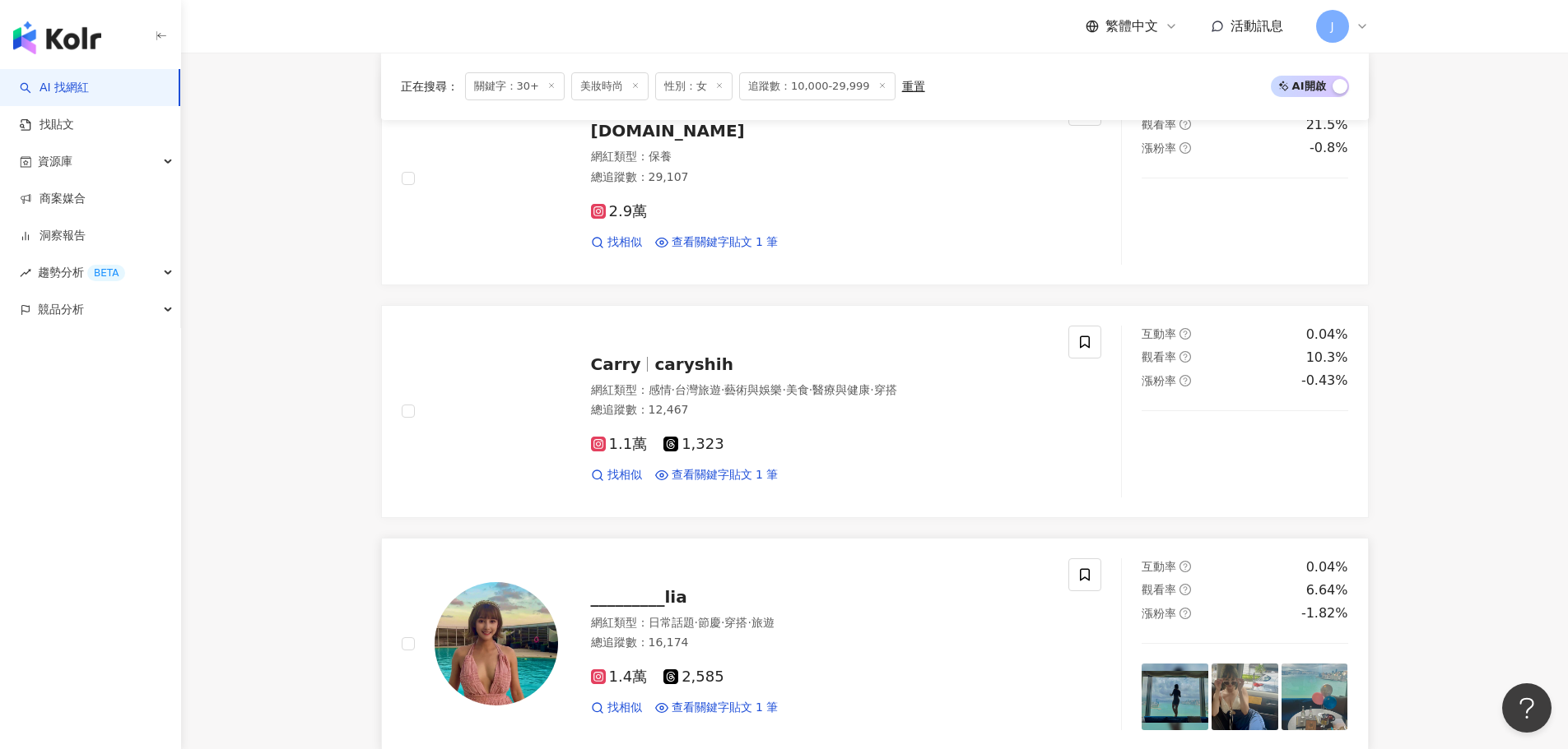
scroll to position [1645, 0]
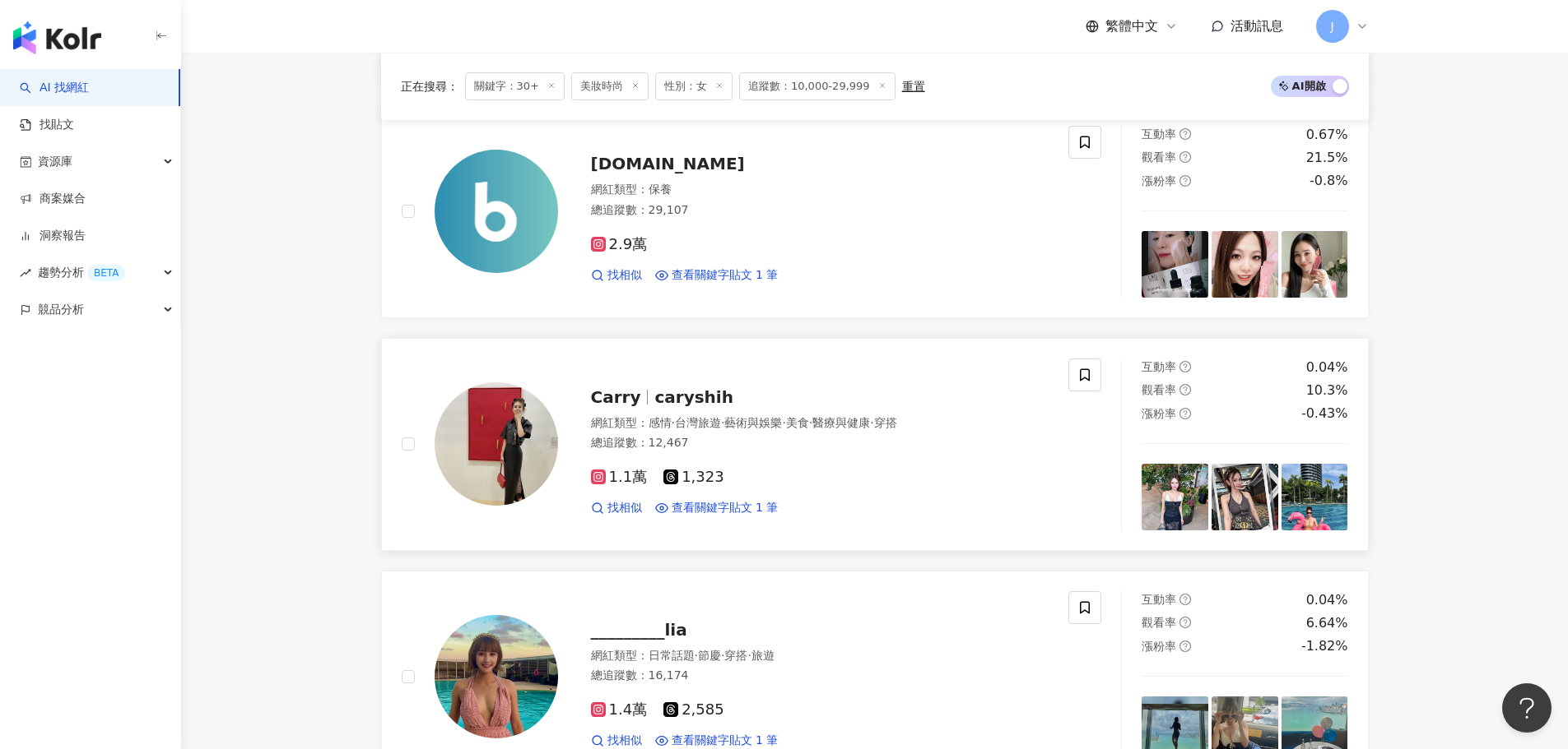
click at [683, 401] on span "caryshih" at bounding box center [693, 397] width 79 height 20
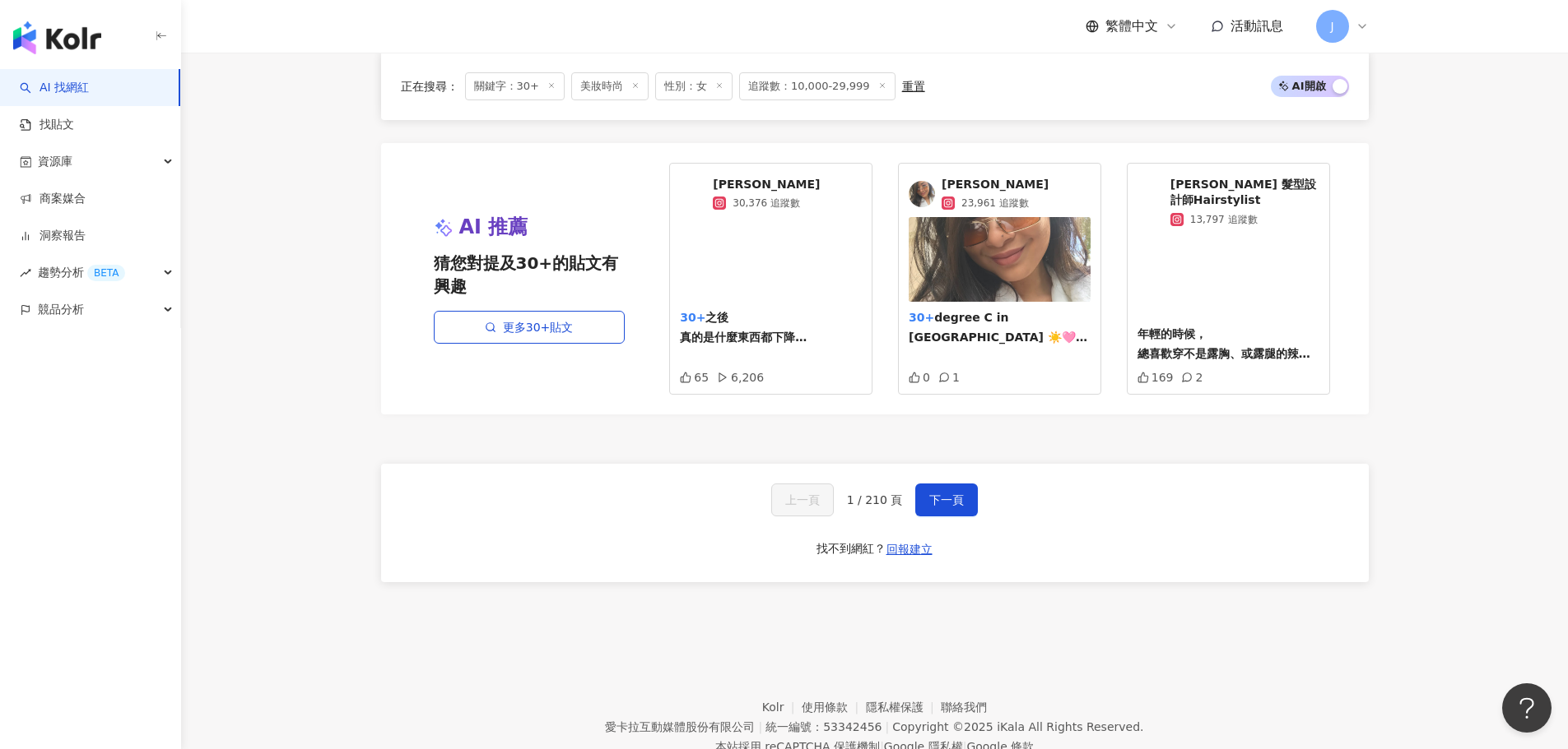
scroll to position [3062, 0]
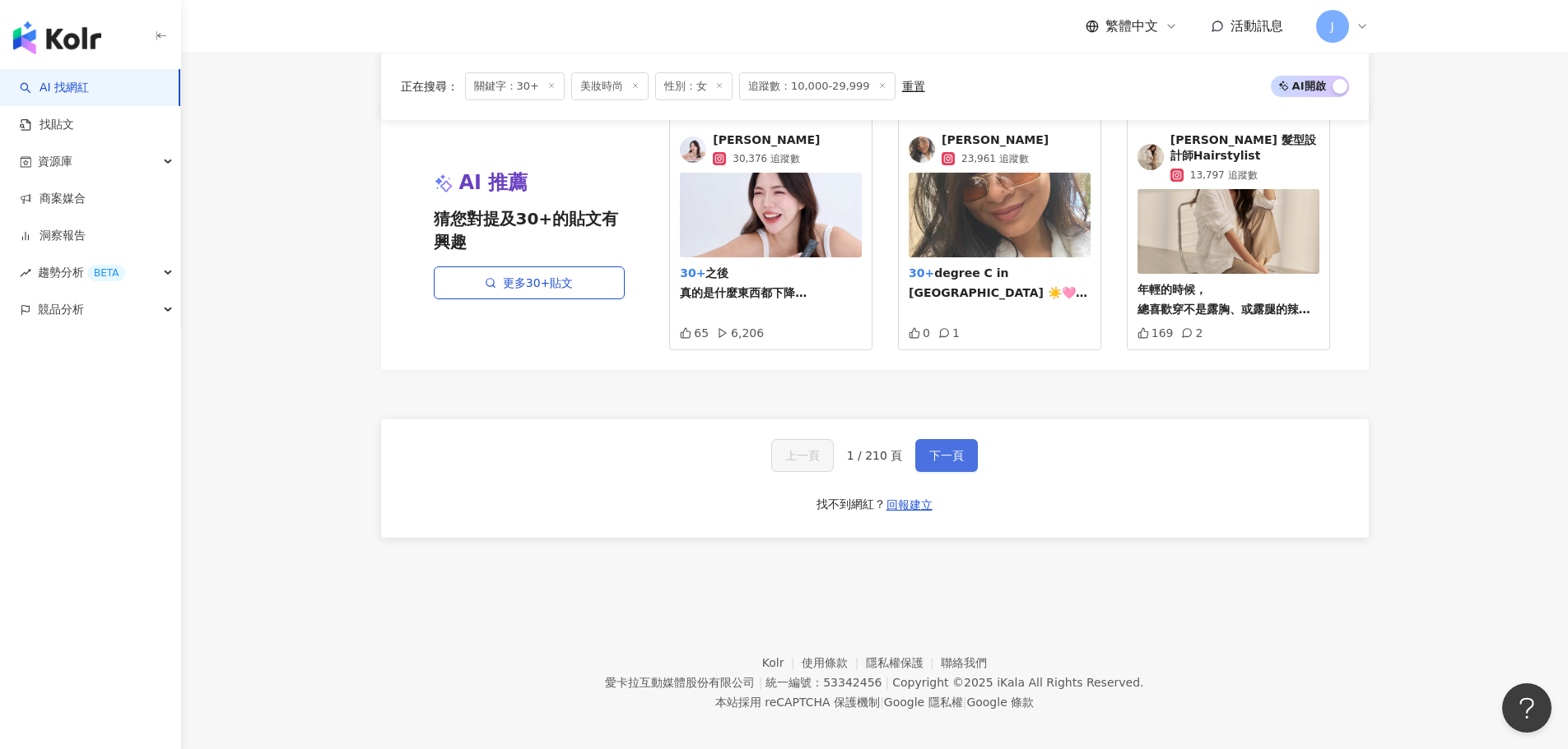
click at [957, 453] on button "下一頁" at bounding box center [946, 456] width 62 height 33
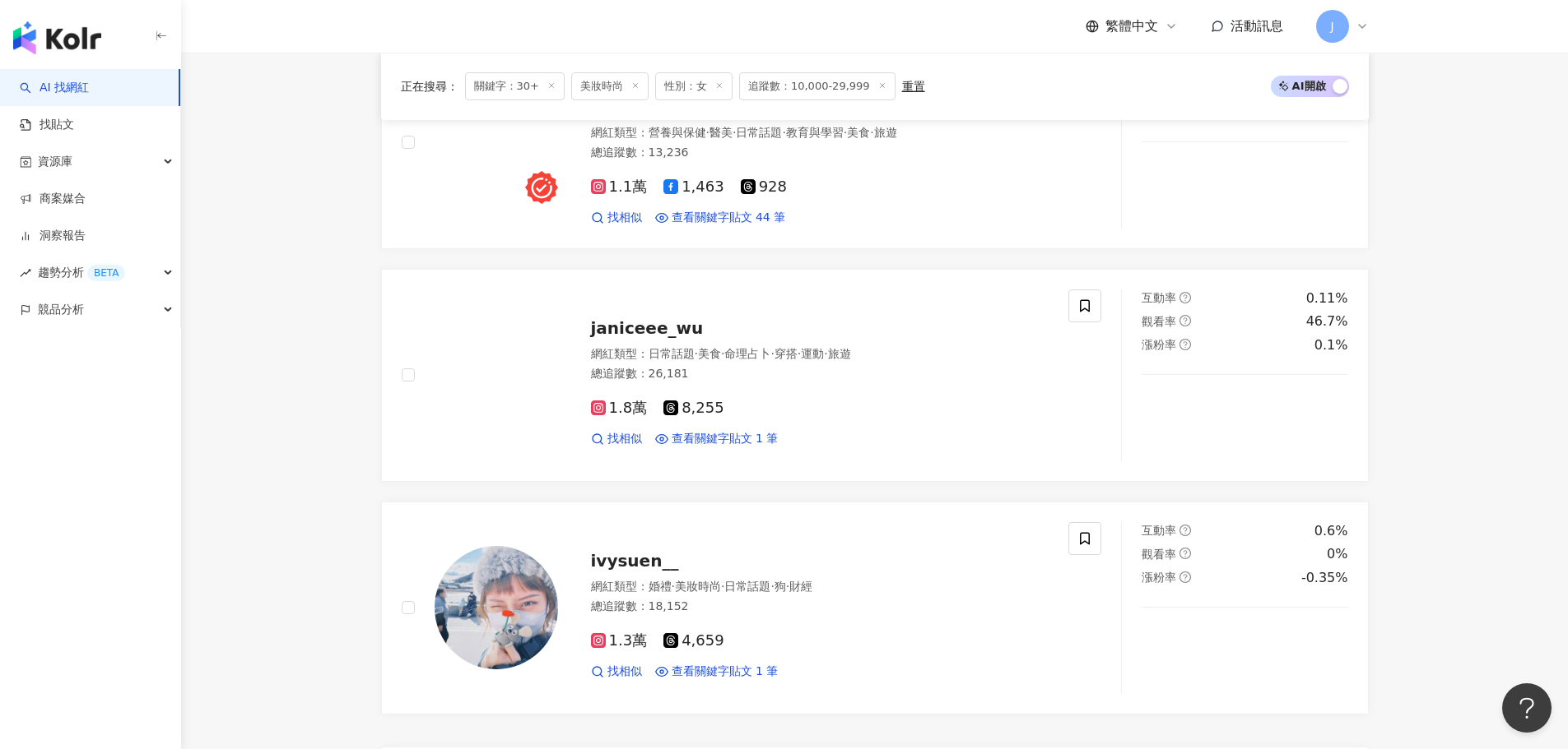
scroll to position [2400, 0]
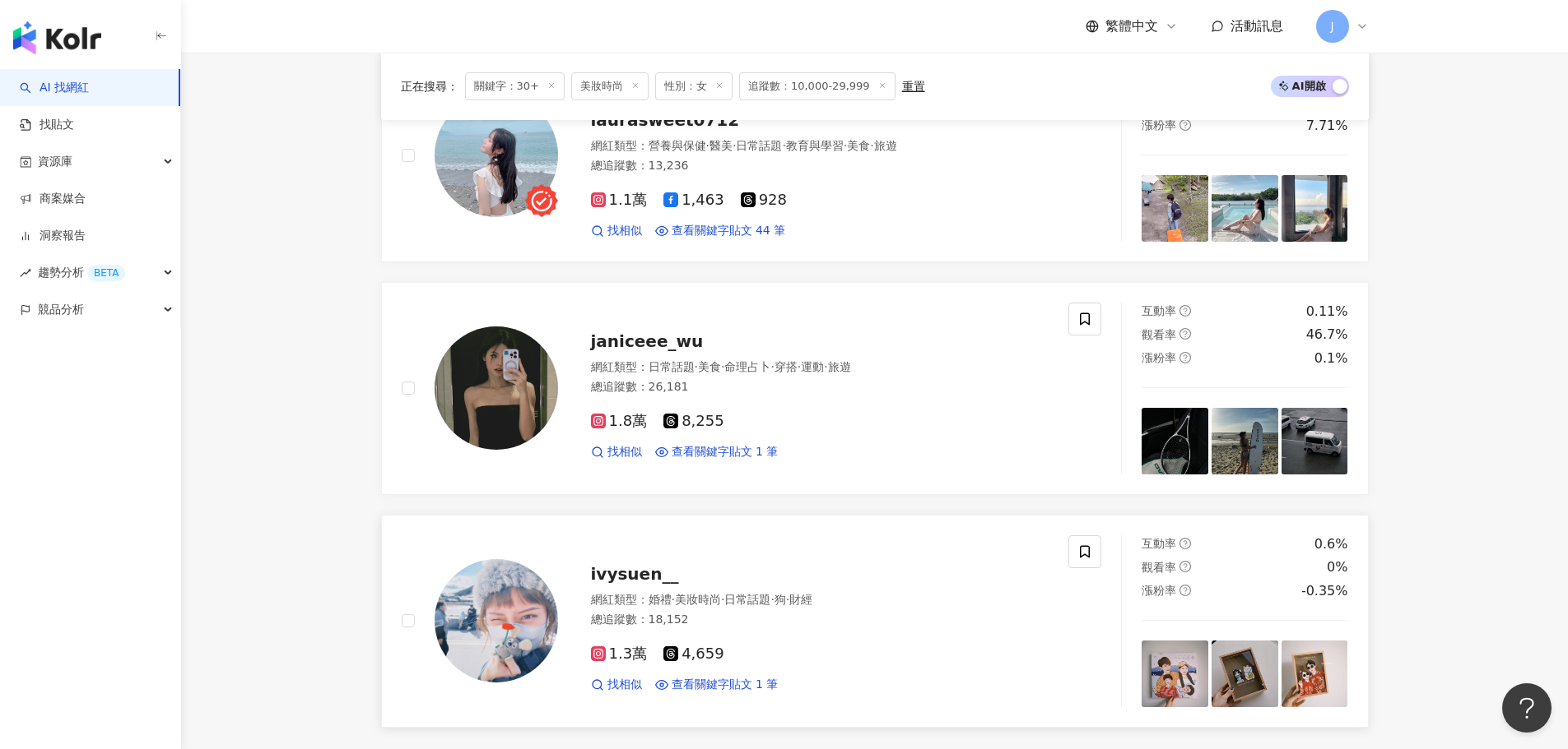
click at [656, 577] on span "ivysuen__" at bounding box center [635, 574] width 88 height 20
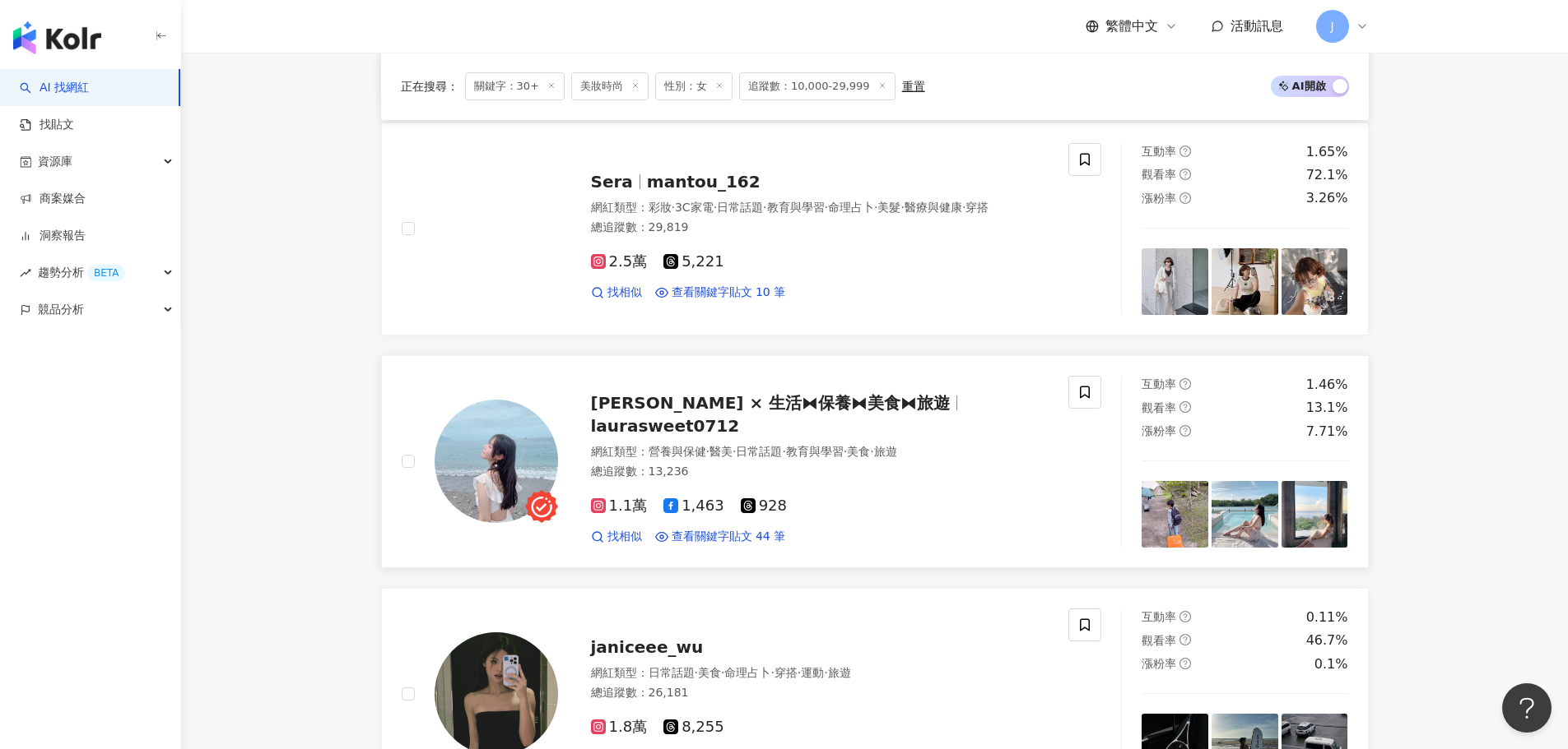
scroll to position [2070, 0]
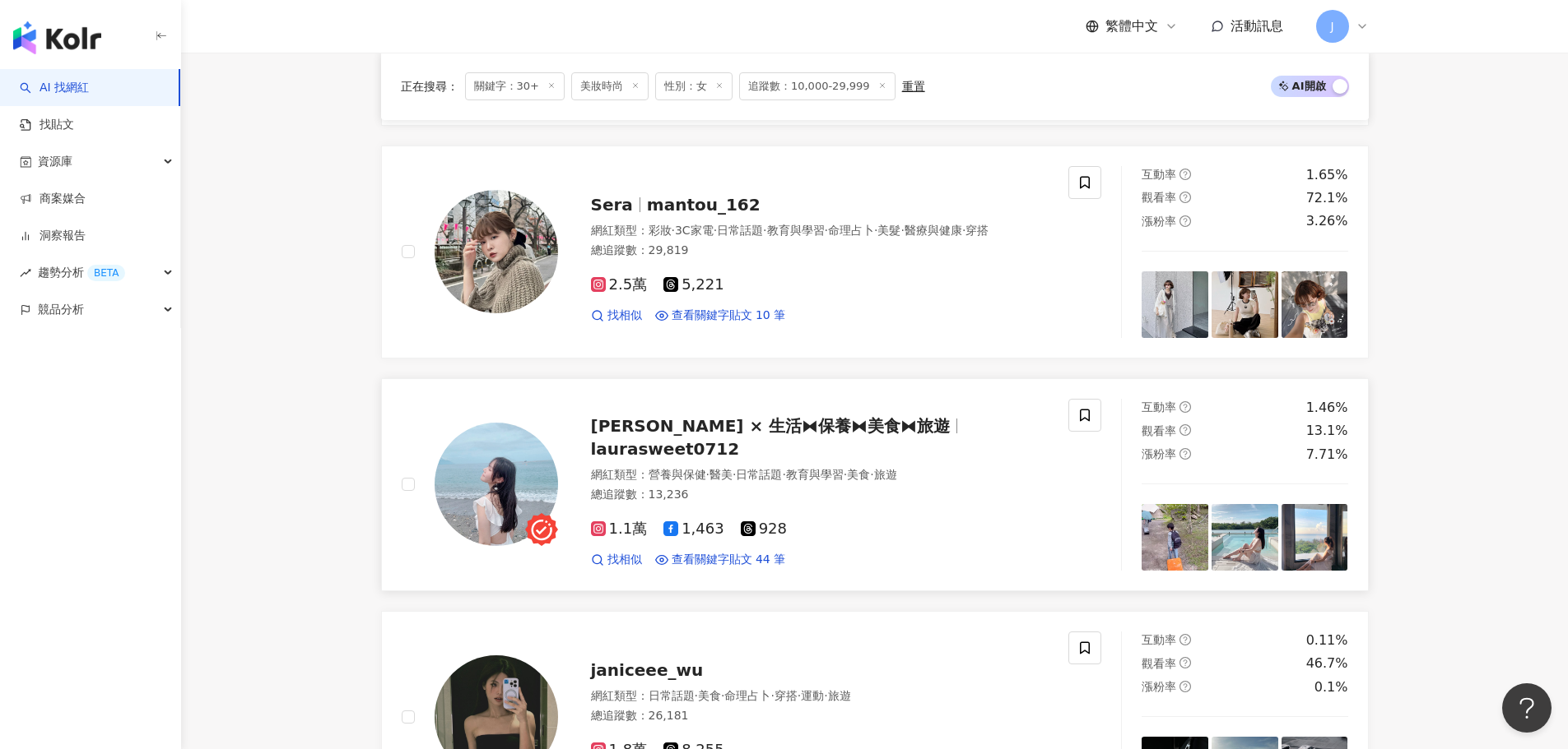
click at [732, 434] on span "Laura × 生活⧓保養⧓美食⧓旅遊" at bounding box center [770, 426] width 360 height 20
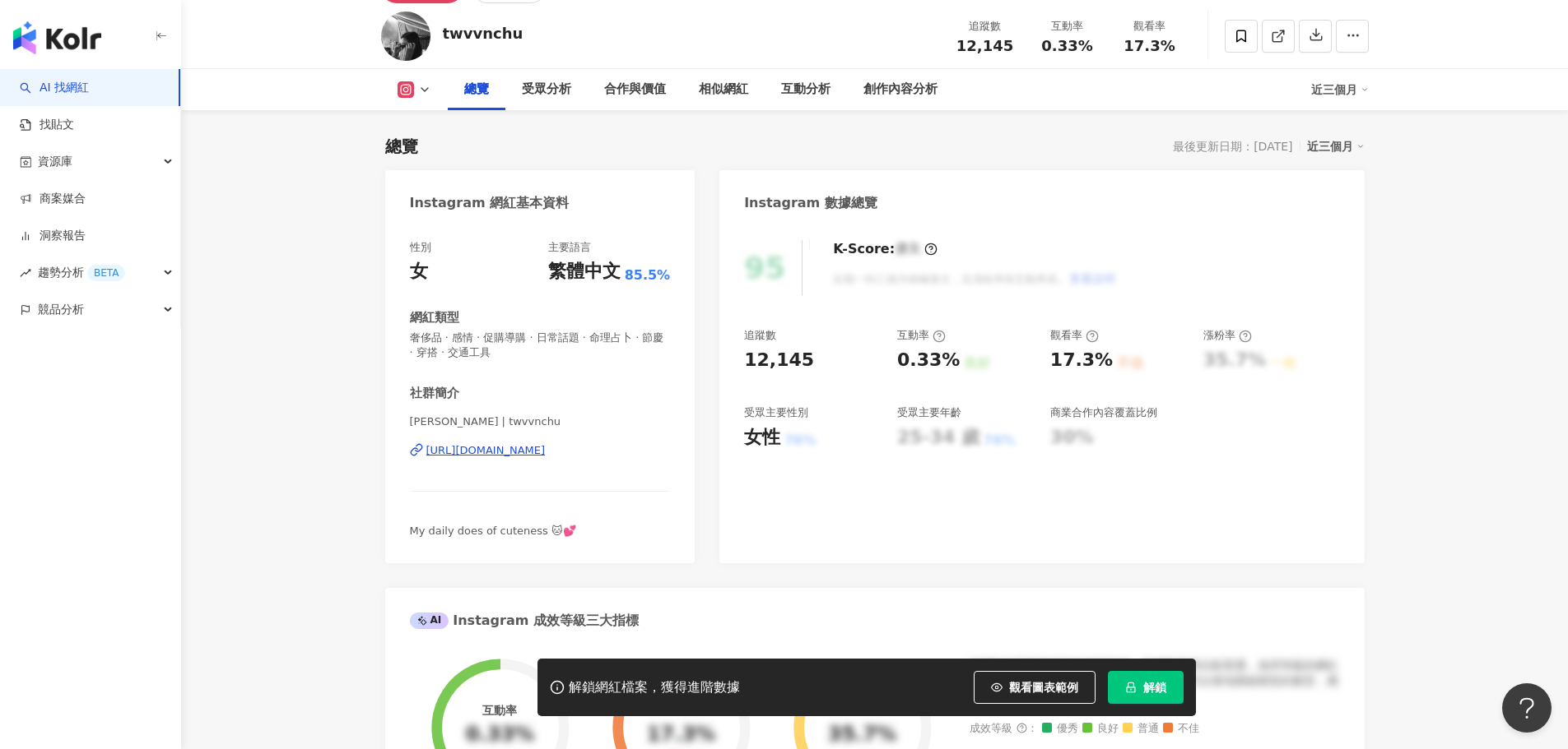
scroll to position [82, 0]
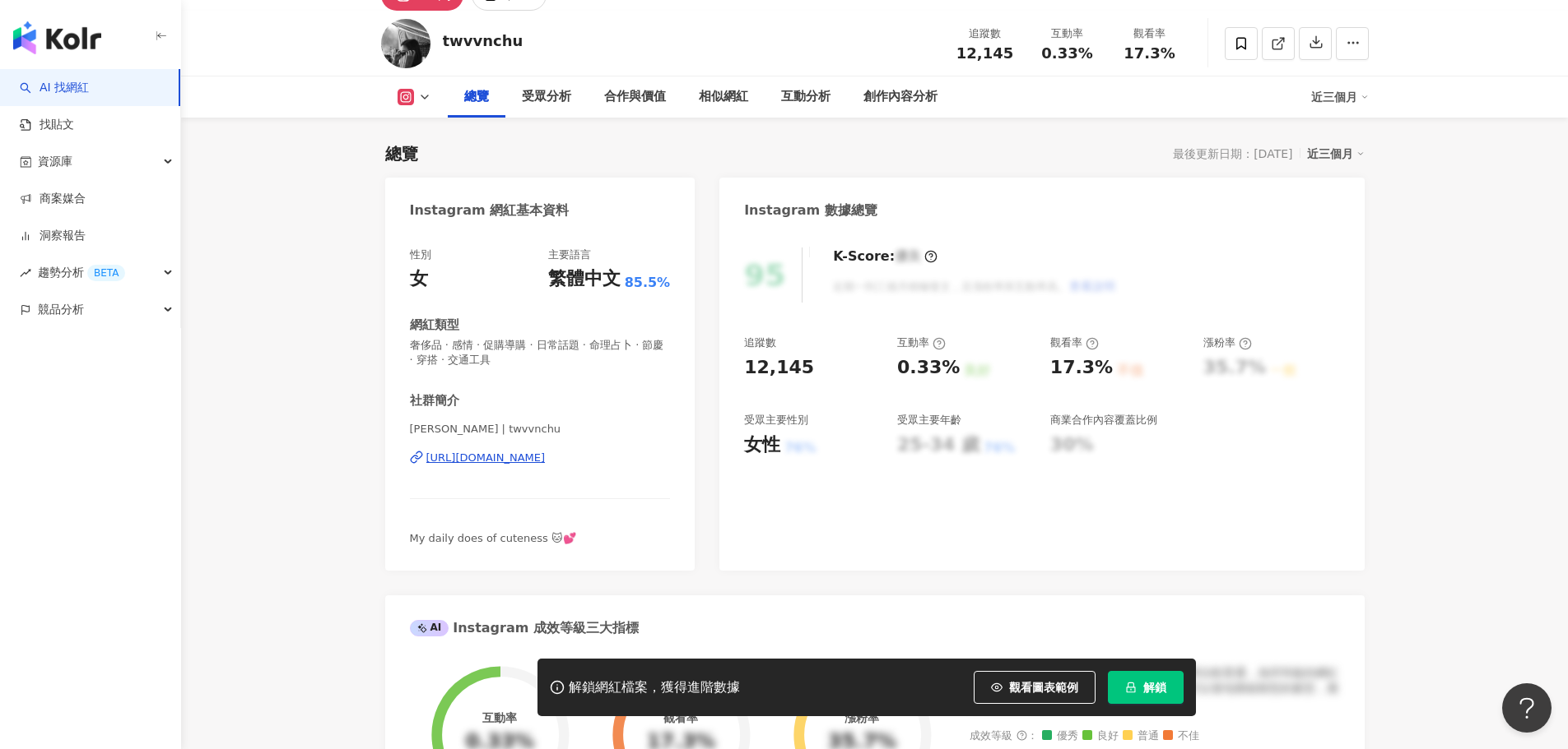
click at [546, 453] on div "https://www.instagram.com/twvvnchu/" at bounding box center [487, 458] width 120 height 15
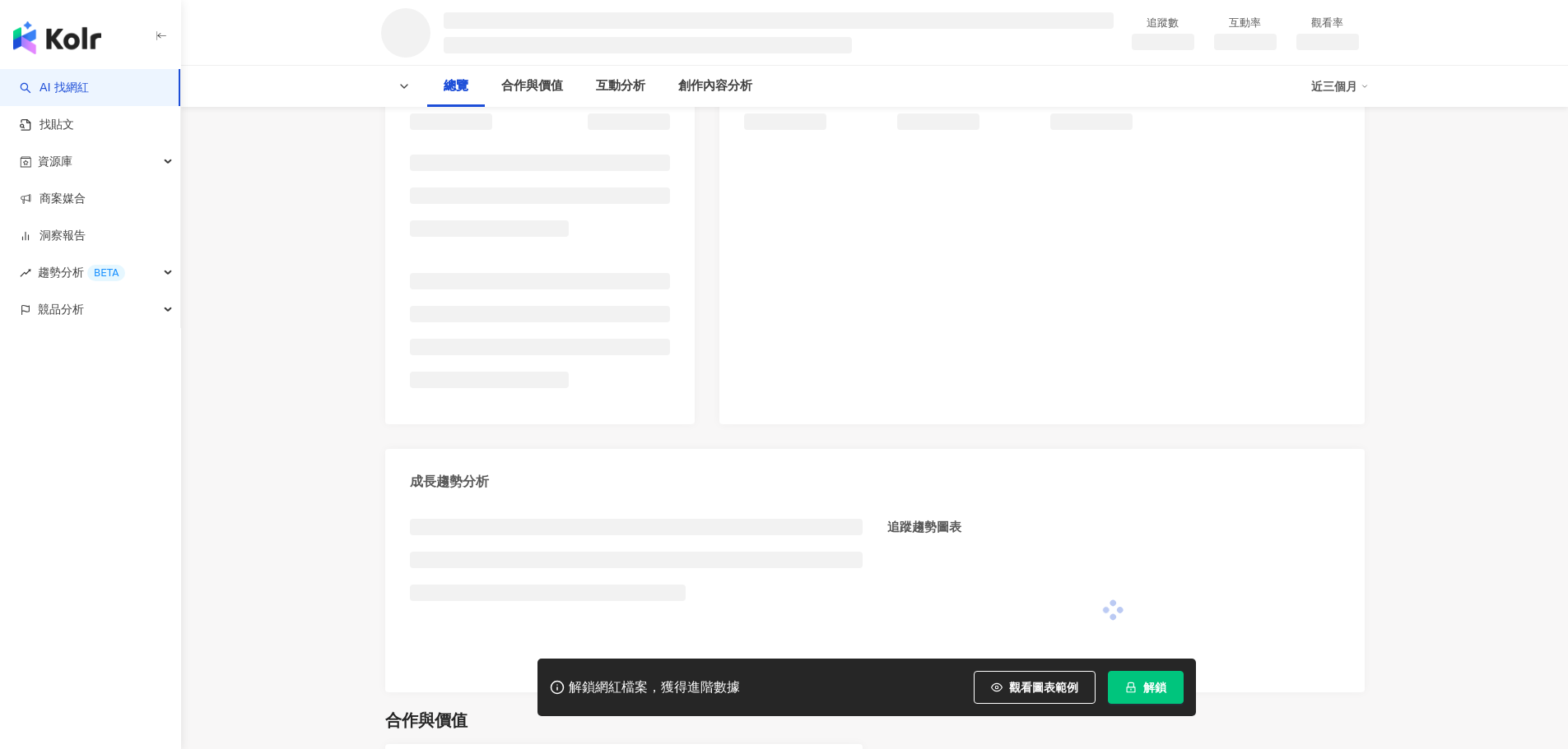
scroll to position [247, 0]
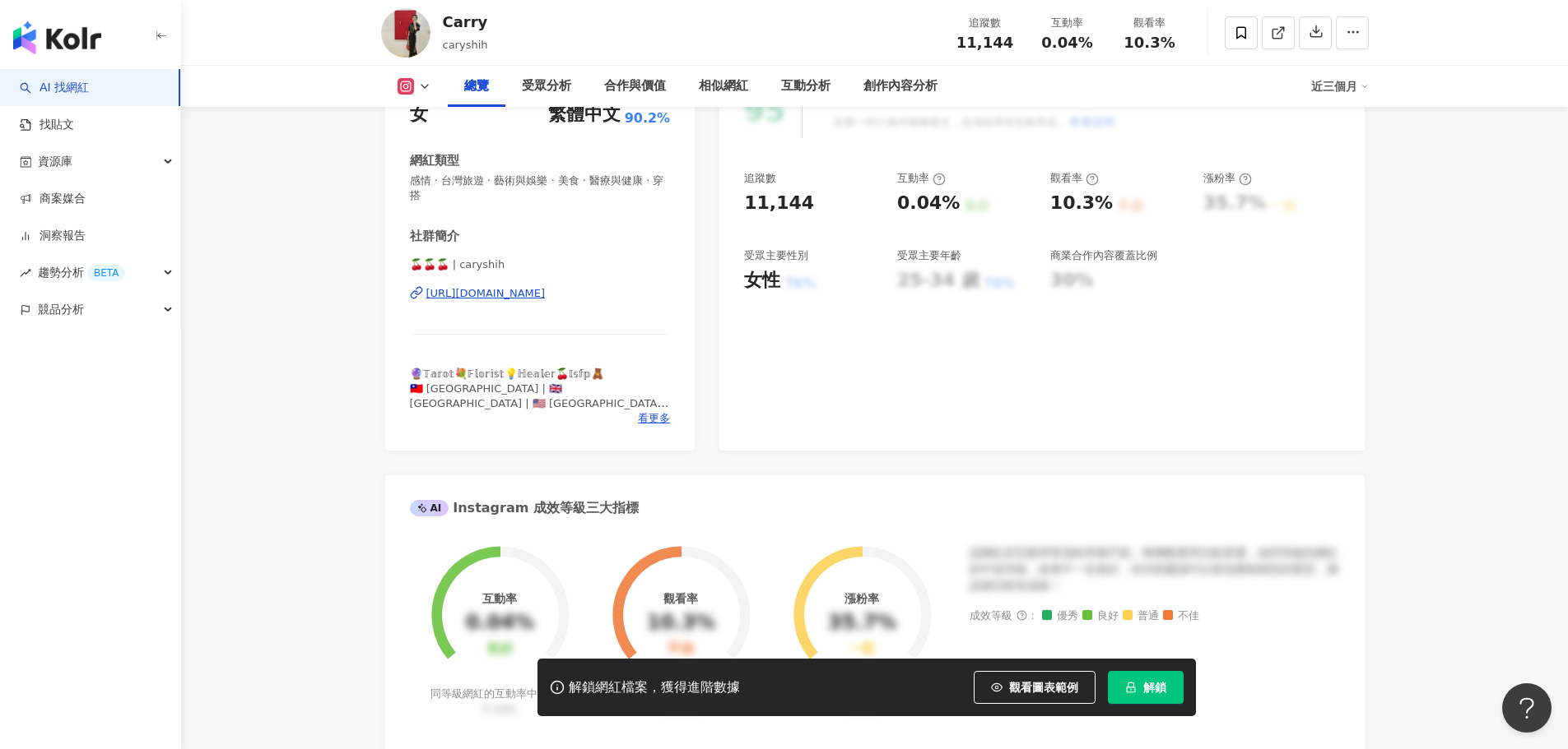
click at [546, 292] on div "https://www.instagram.com/caryshih/" at bounding box center [487, 293] width 120 height 15
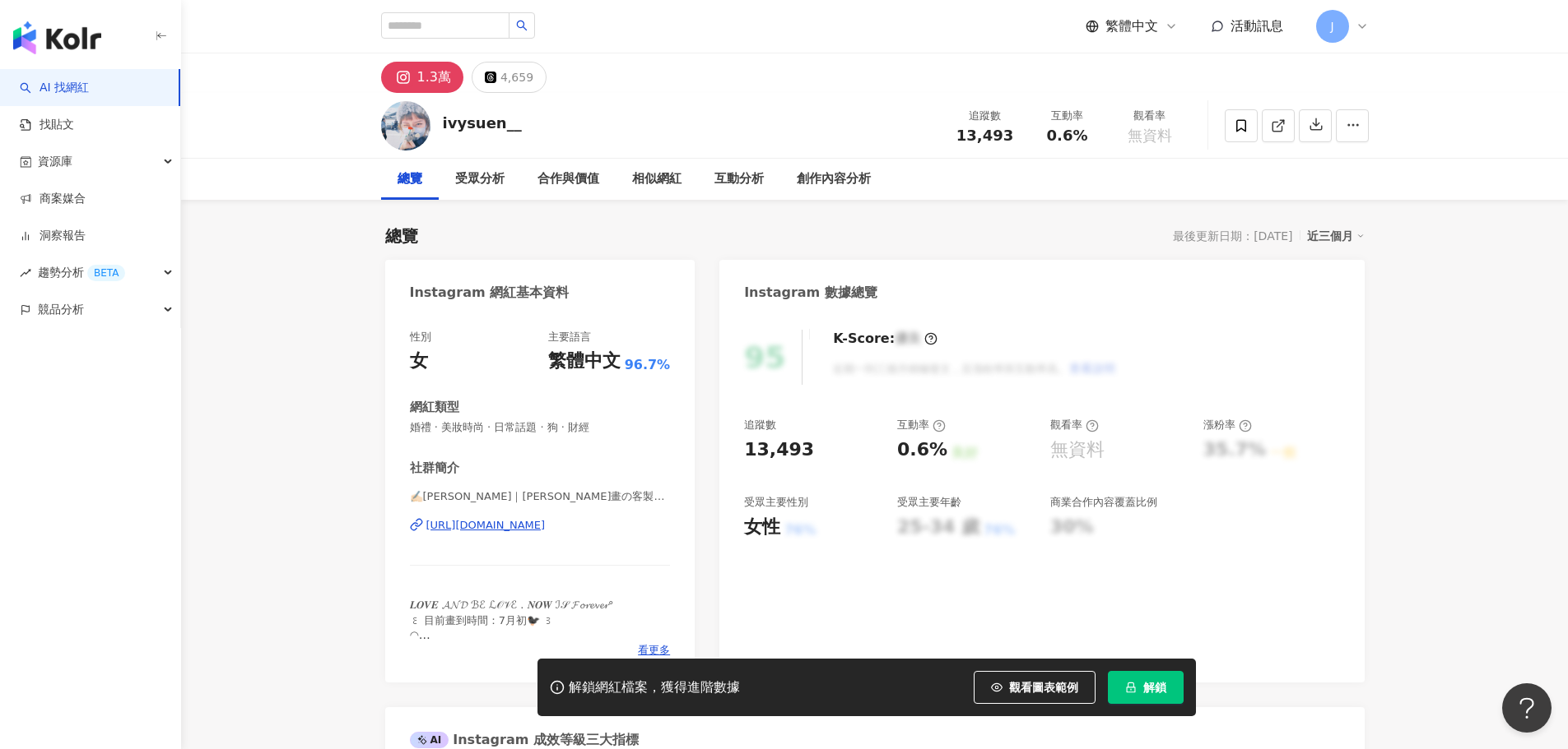
drag, startPoint x: 555, startPoint y: 526, endPoint x: 794, endPoint y: 111, distance: 478.9
click at [546, 526] on div "https://www.instagram.com/ivysuen__/" at bounding box center [487, 525] width 120 height 15
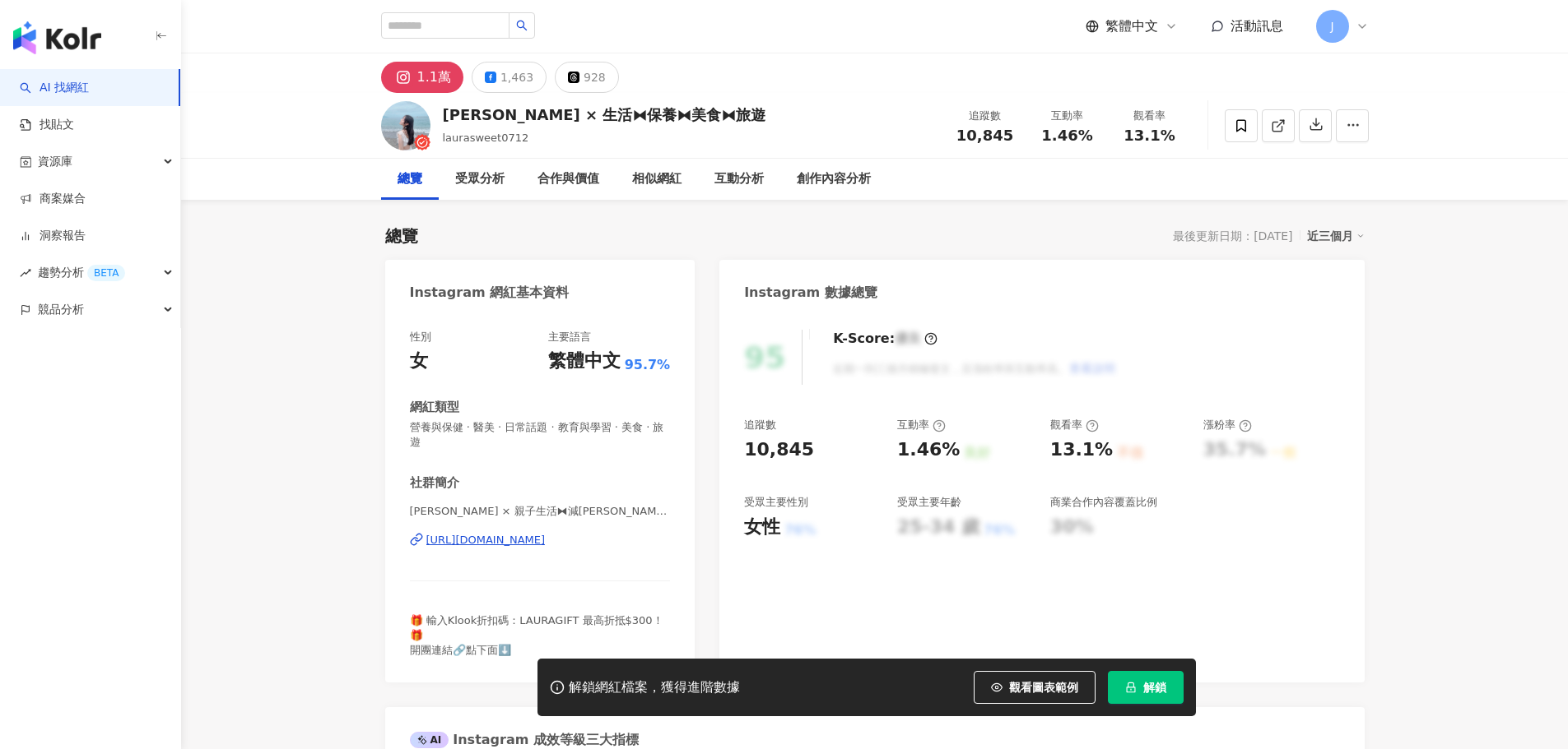
drag, startPoint x: 499, startPoint y: 614, endPoint x: 580, endPoint y: 539, distance: 110.4
click at [546, 539] on div "[URL][DOMAIN_NAME]" at bounding box center [487, 540] width 120 height 15
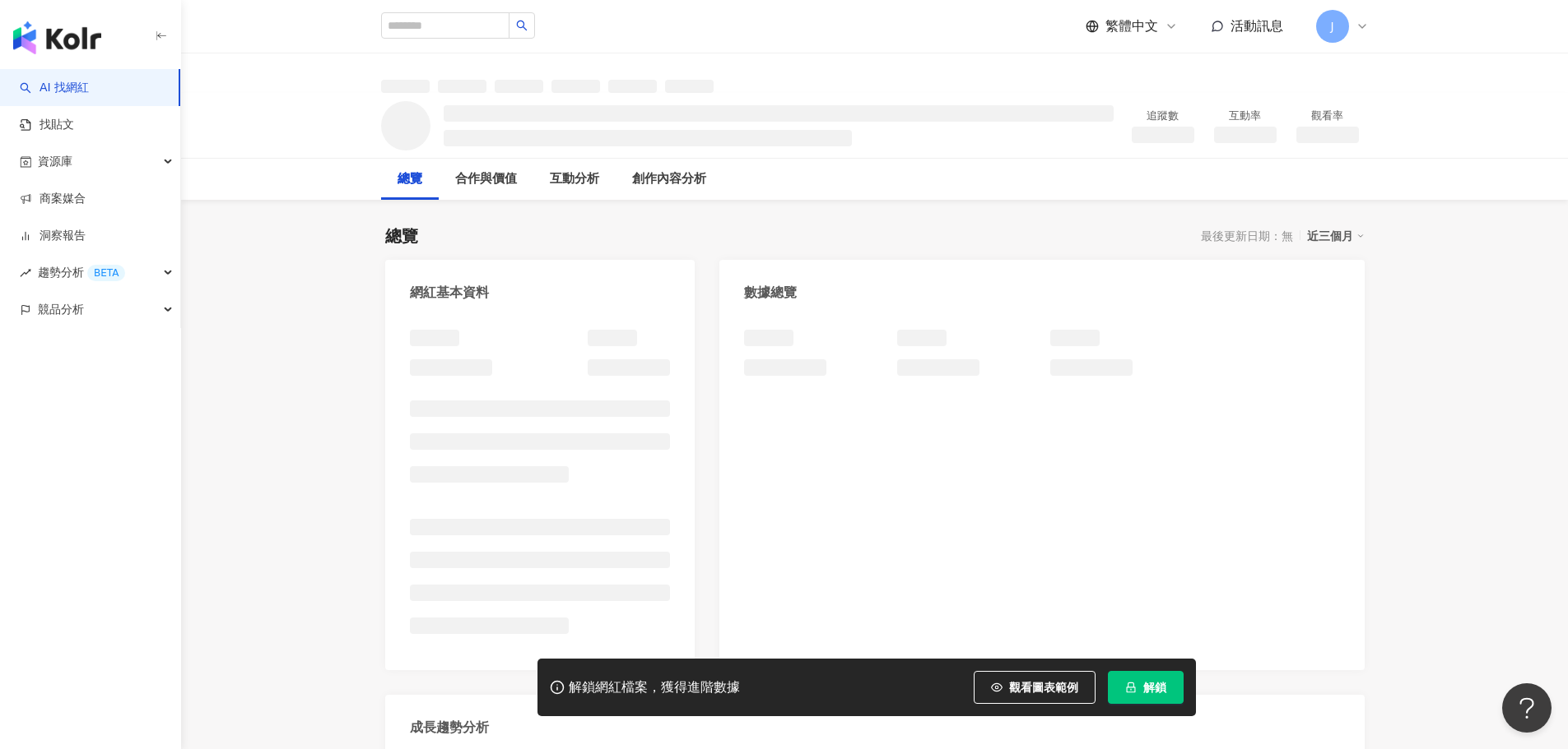
click at [73, 42] on img "button" at bounding box center [57, 38] width 88 height 33
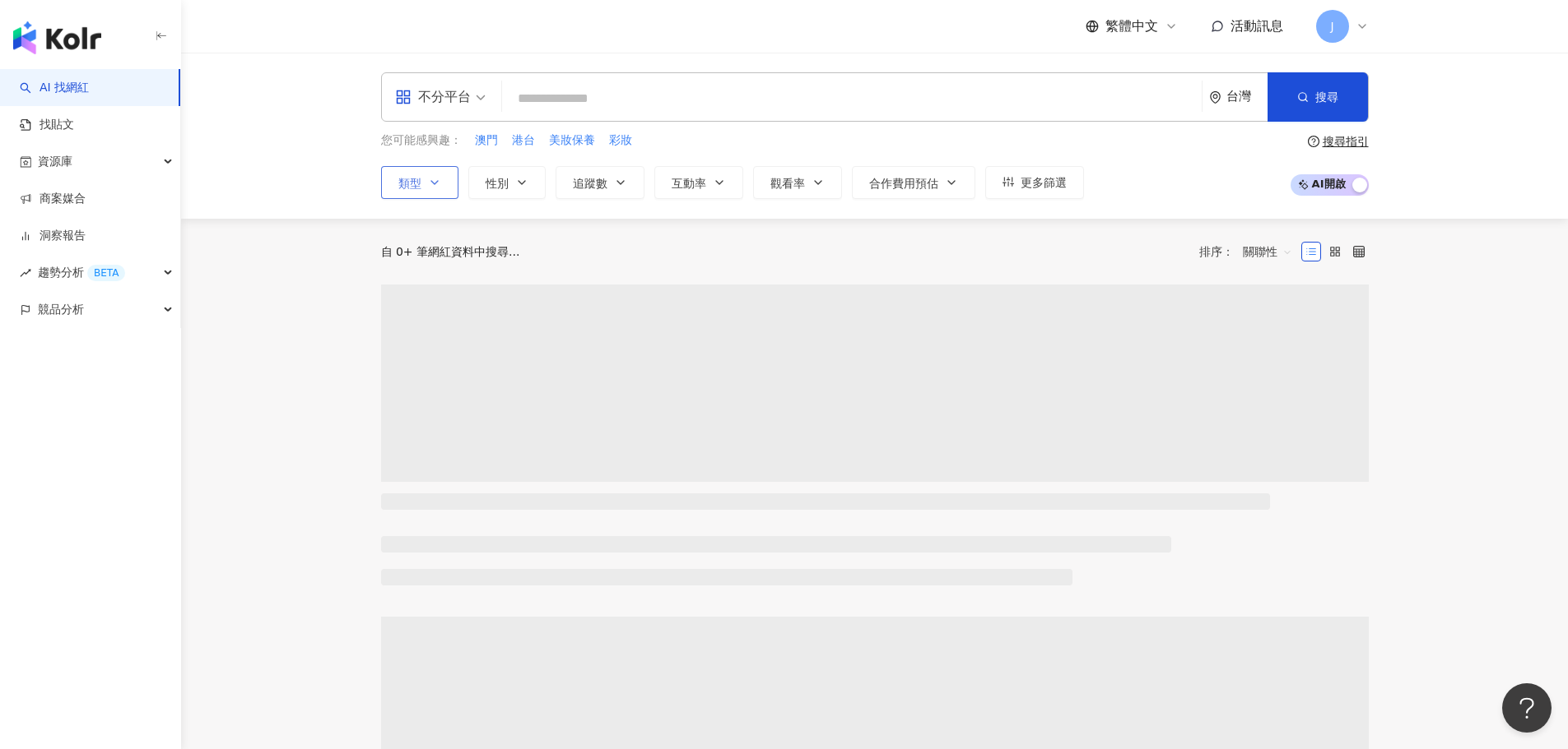
click at [441, 180] on icon "button" at bounding box center [434, 182] width 13 height 13
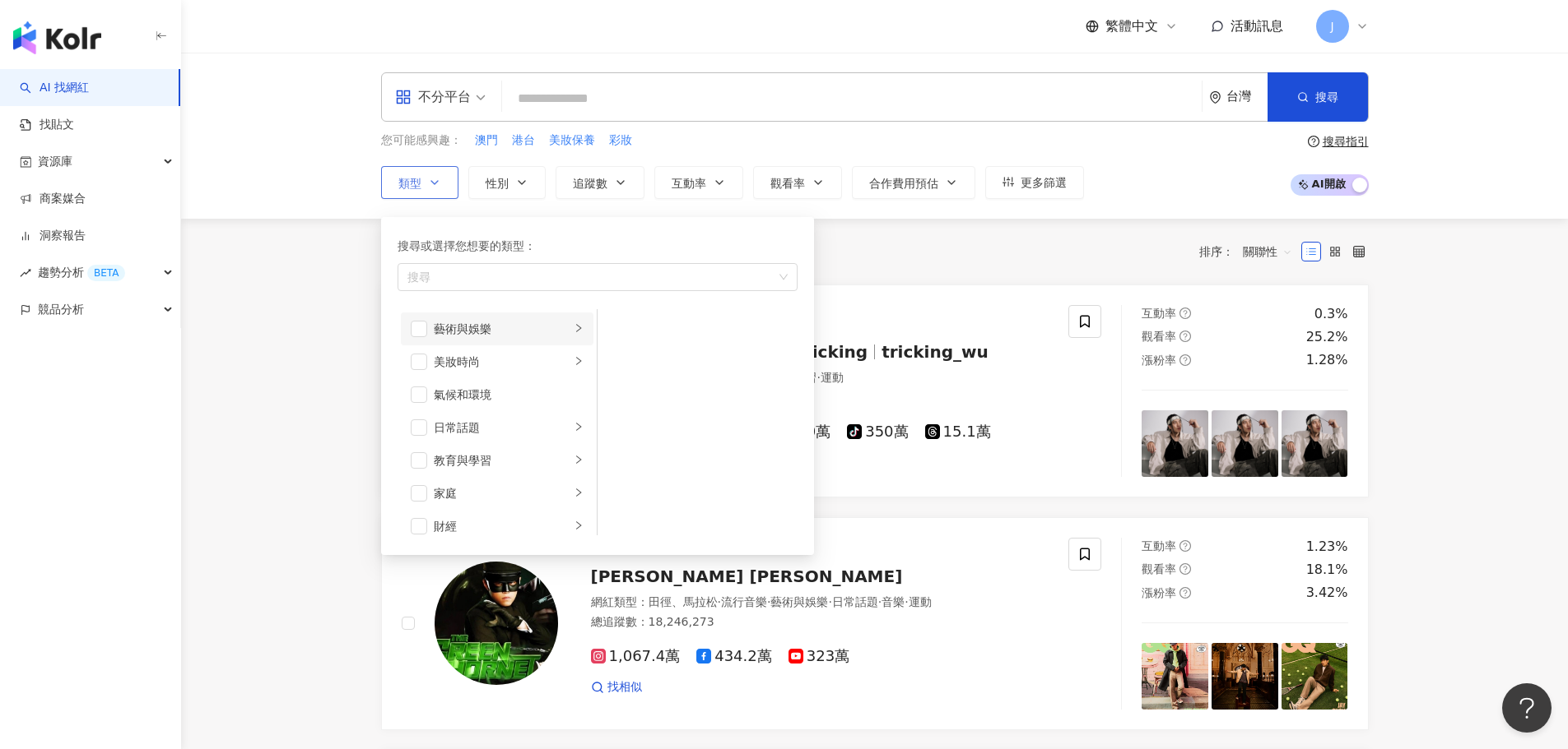
click at [509, 335] on div "藝術與娛樂" at bounding box center [502, 329] width 137 height 18
click at [513, 167] on button "性別" at bounding box center [506, 183] width 77 height 33
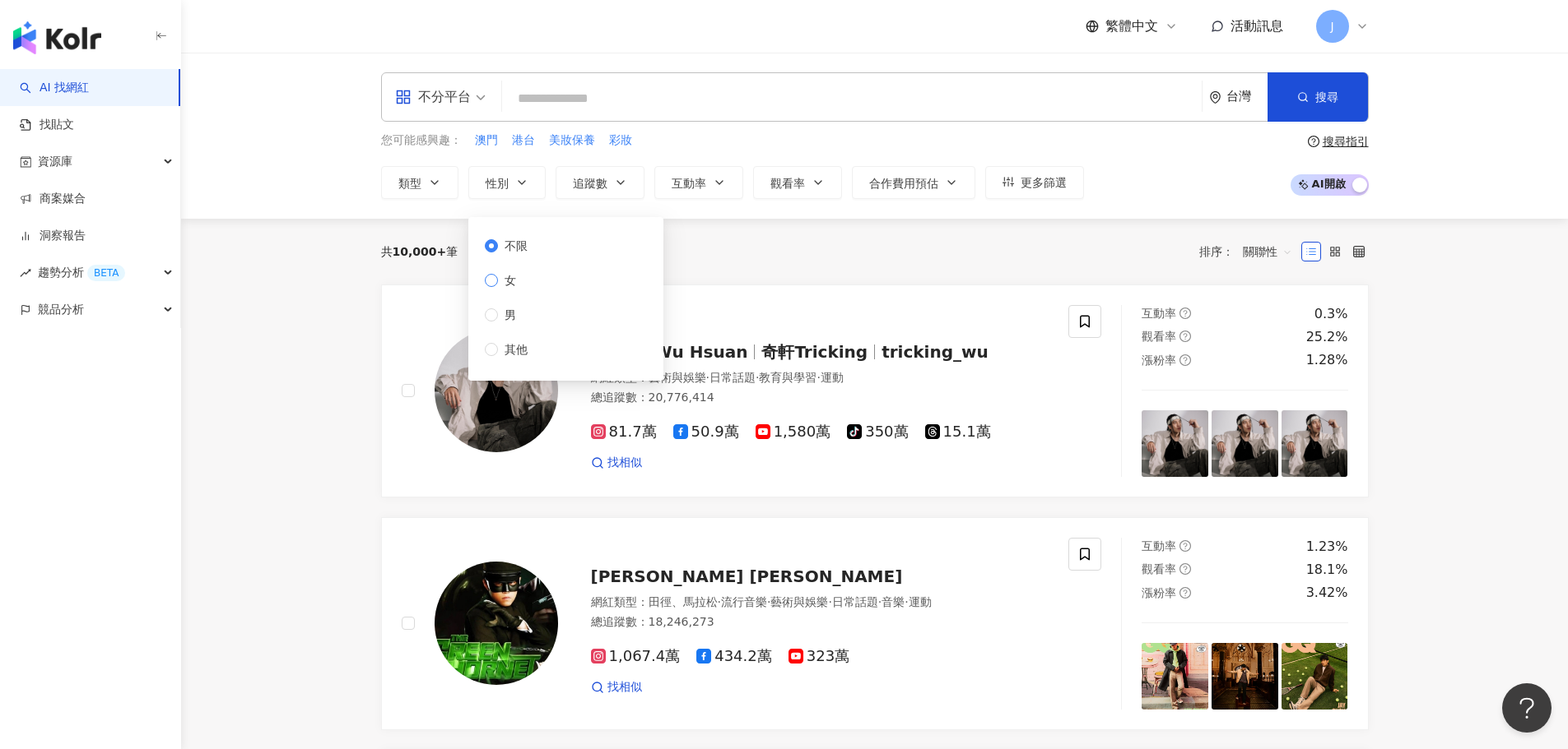
click at [507, 279] on span "女" at bounding box center [510, 280] width 24 height 18
click at [431, 192] on button "類型" at bounding box center [419, 183] width 77 height 33
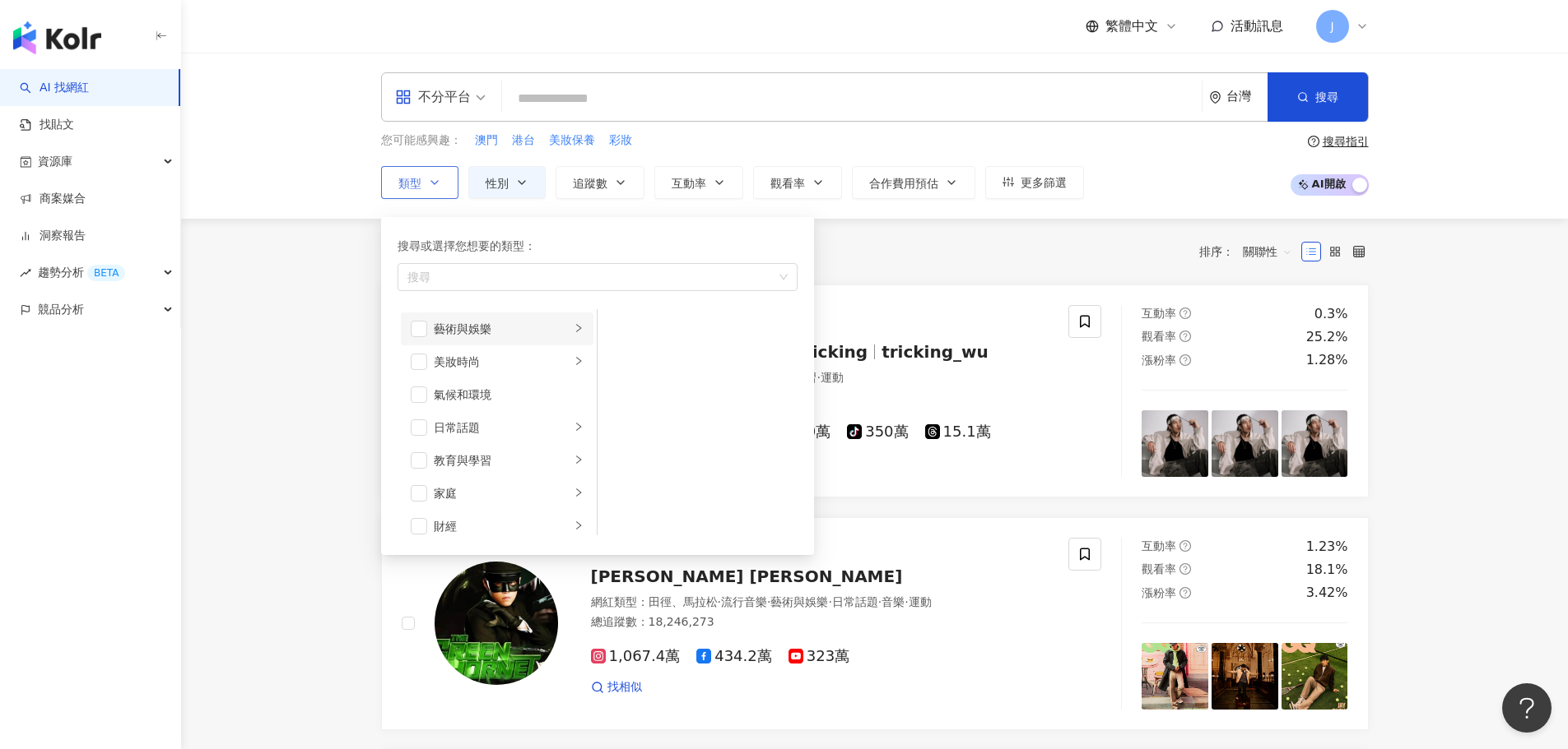
click at [441, 333] on div "藝術與娛樂" at bounding box center [502, 329] width 137 height 18
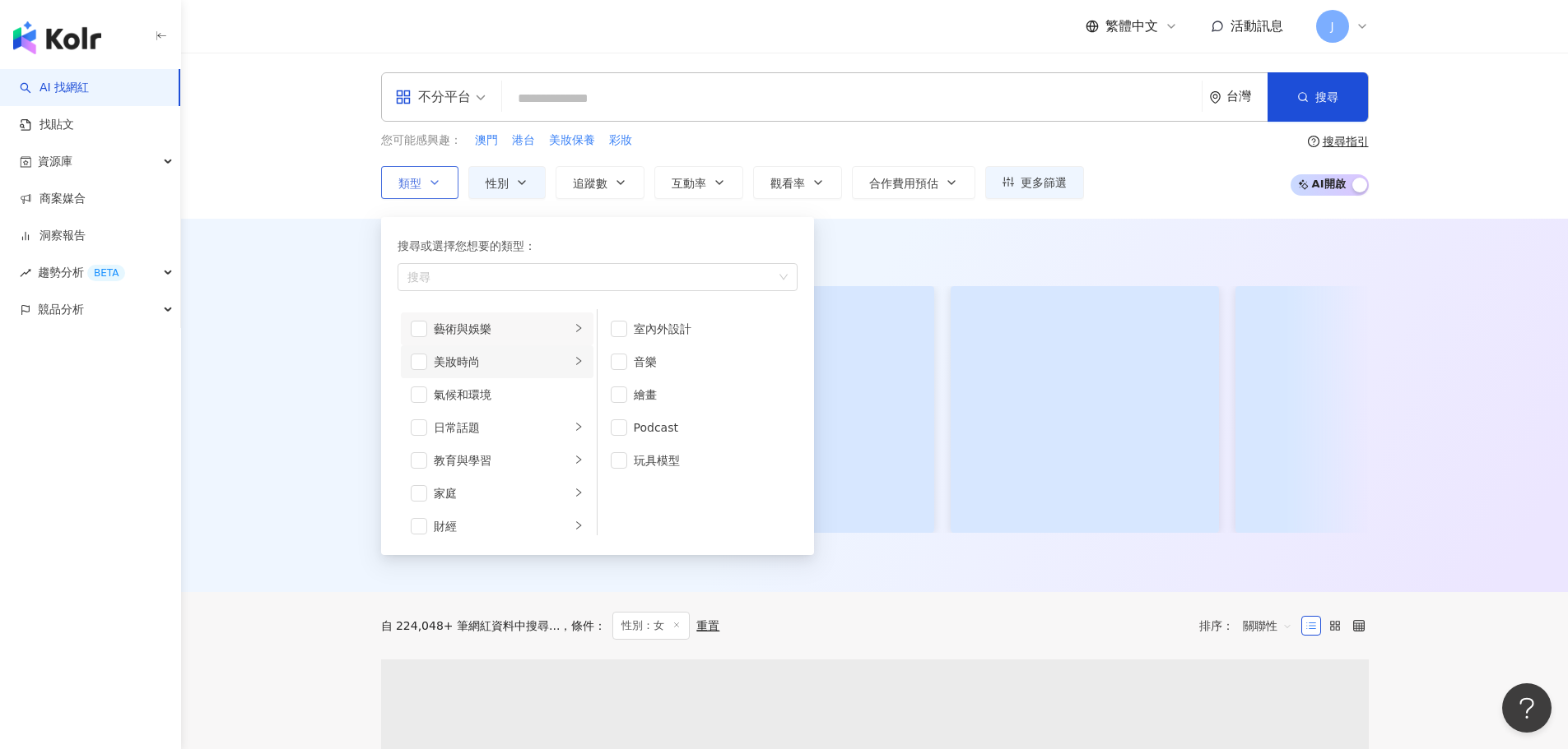
click at [448, 367] on div "美妝時尚" at bounding box center [502, 361] width 137 height 18
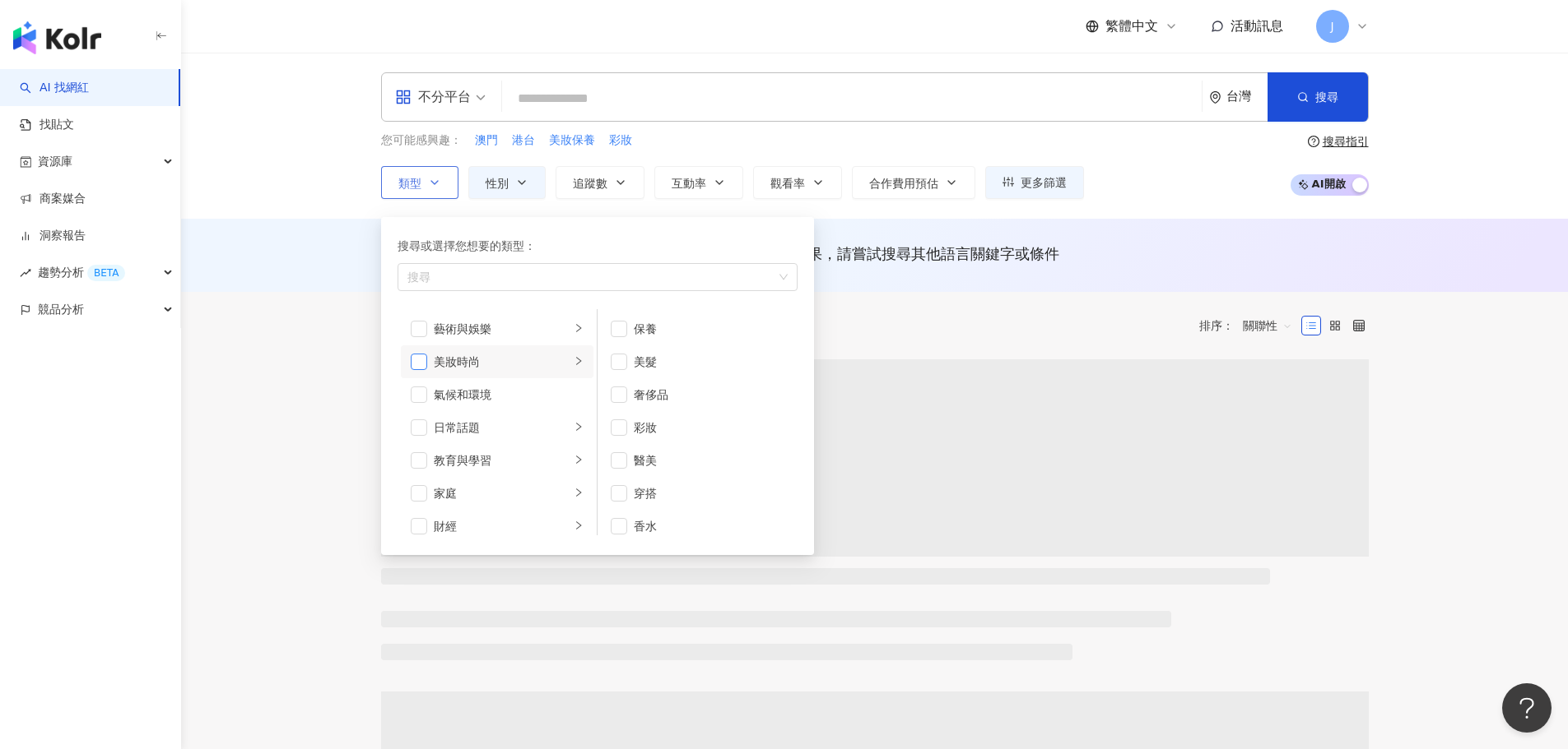
click at [424, 366] on span "button" at bounding box center [419, 361] width 16 height 16
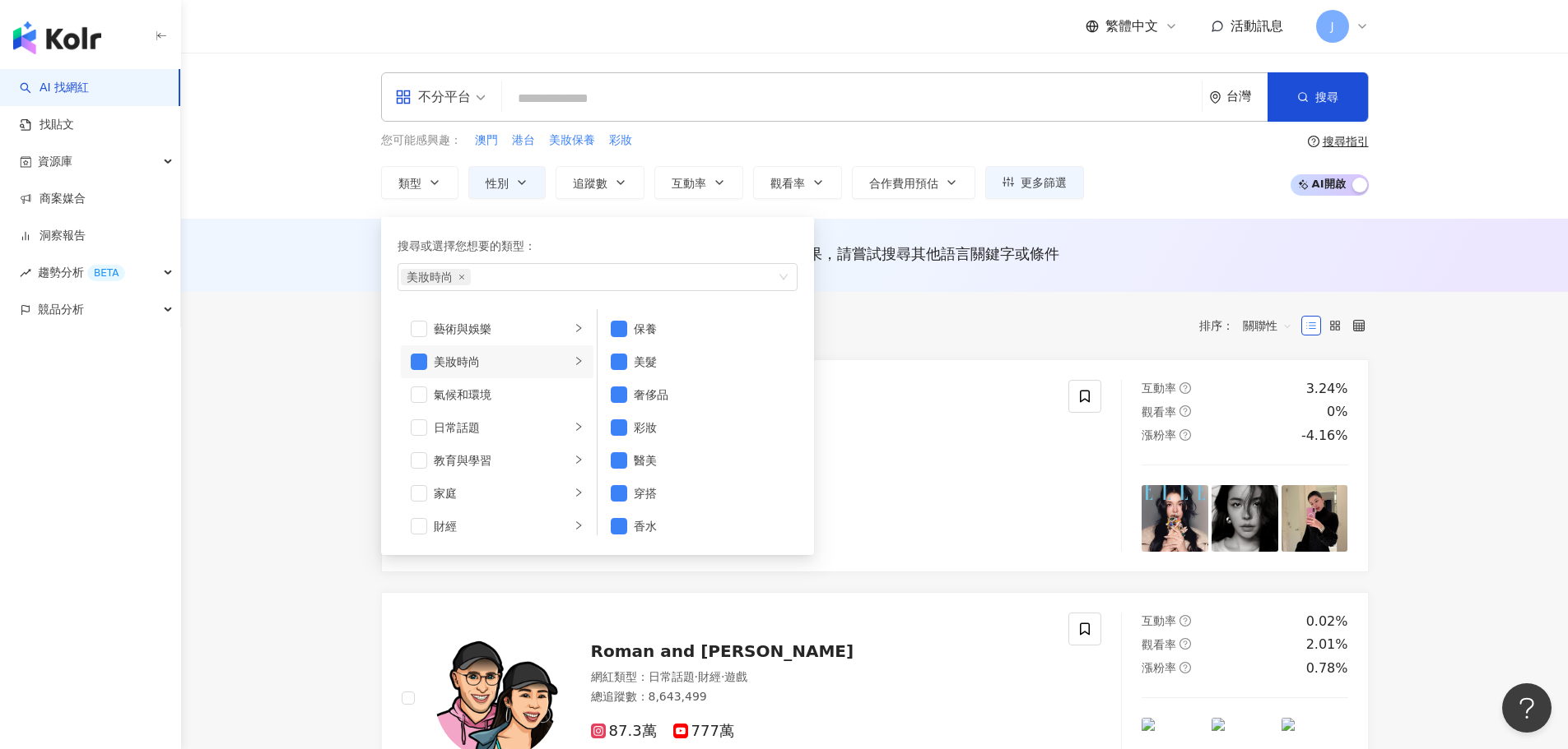
drag, startPoint x: 597, startPoint y: 192, endPoint x: 597, endPoint y: 207, distance: 15.0
click at [597, 192] on button "追蹤數" at bounding box center [600, 183] width 88 height 33
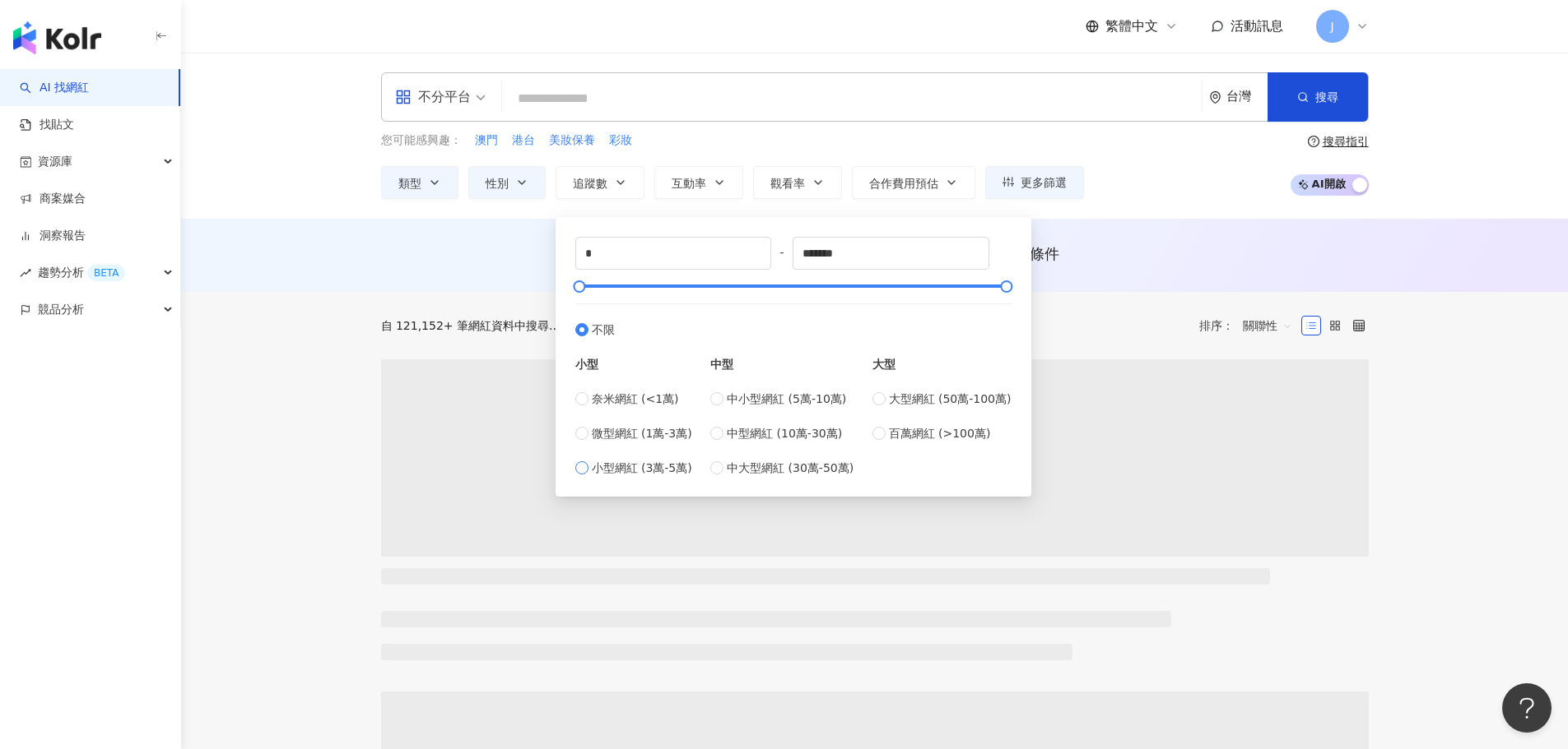
click at [644, 472] on span "小型網紅 (3萬-5萬)" at bounding box center [642, 467] width 101 height 18
type input "*****"
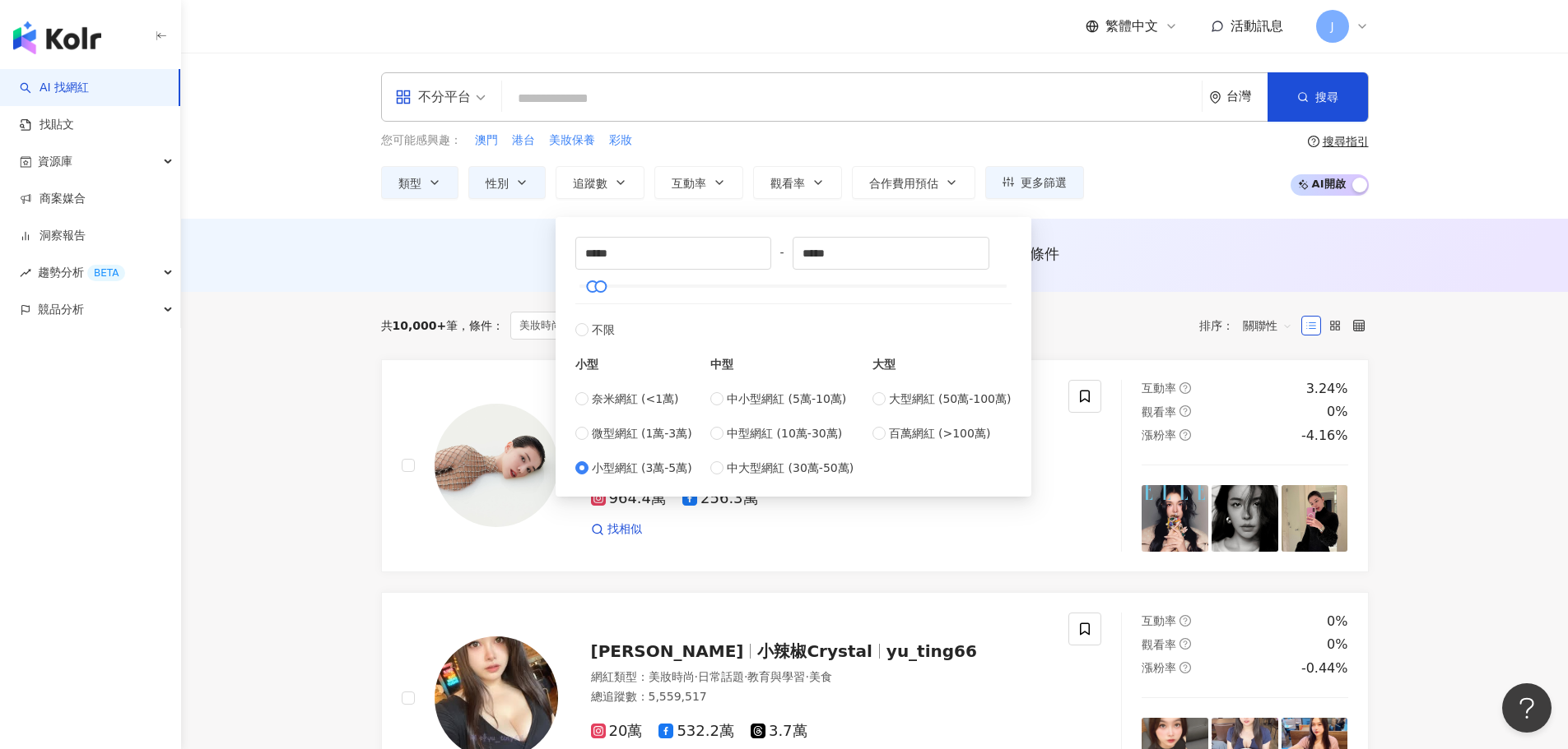
click at [1101, 222] on div "AI 推薦 ： 無結果，請嘗試搜尋其他語言關鍵字或條件" at bounding box center [874, 255] width 1387 height 73
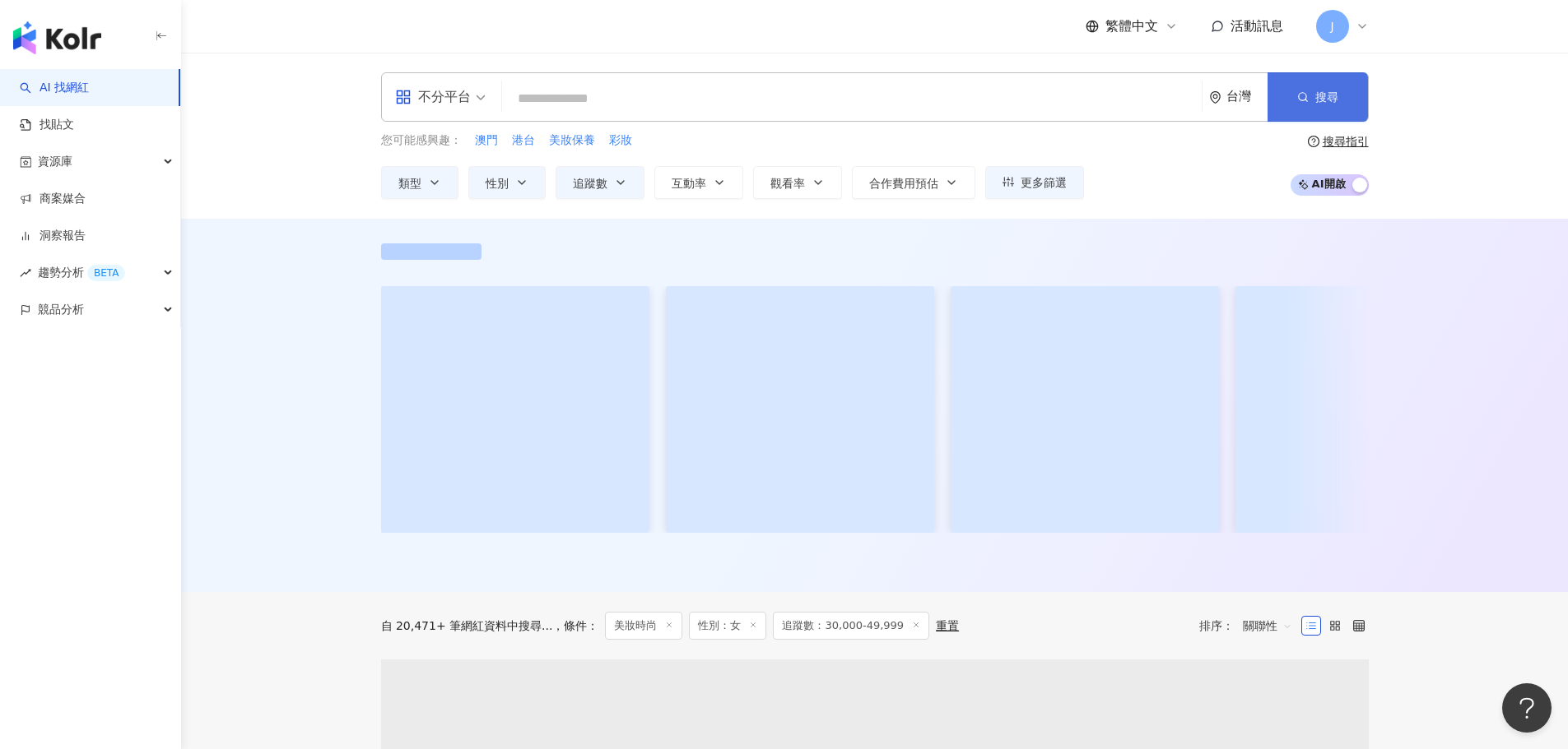
click at [1303, 96] on icon "button" at bounding box center [1302, 96] width 11 height 11
click at [883, 91] on input "search" at bounding box center [851, 99] width 686 height 31
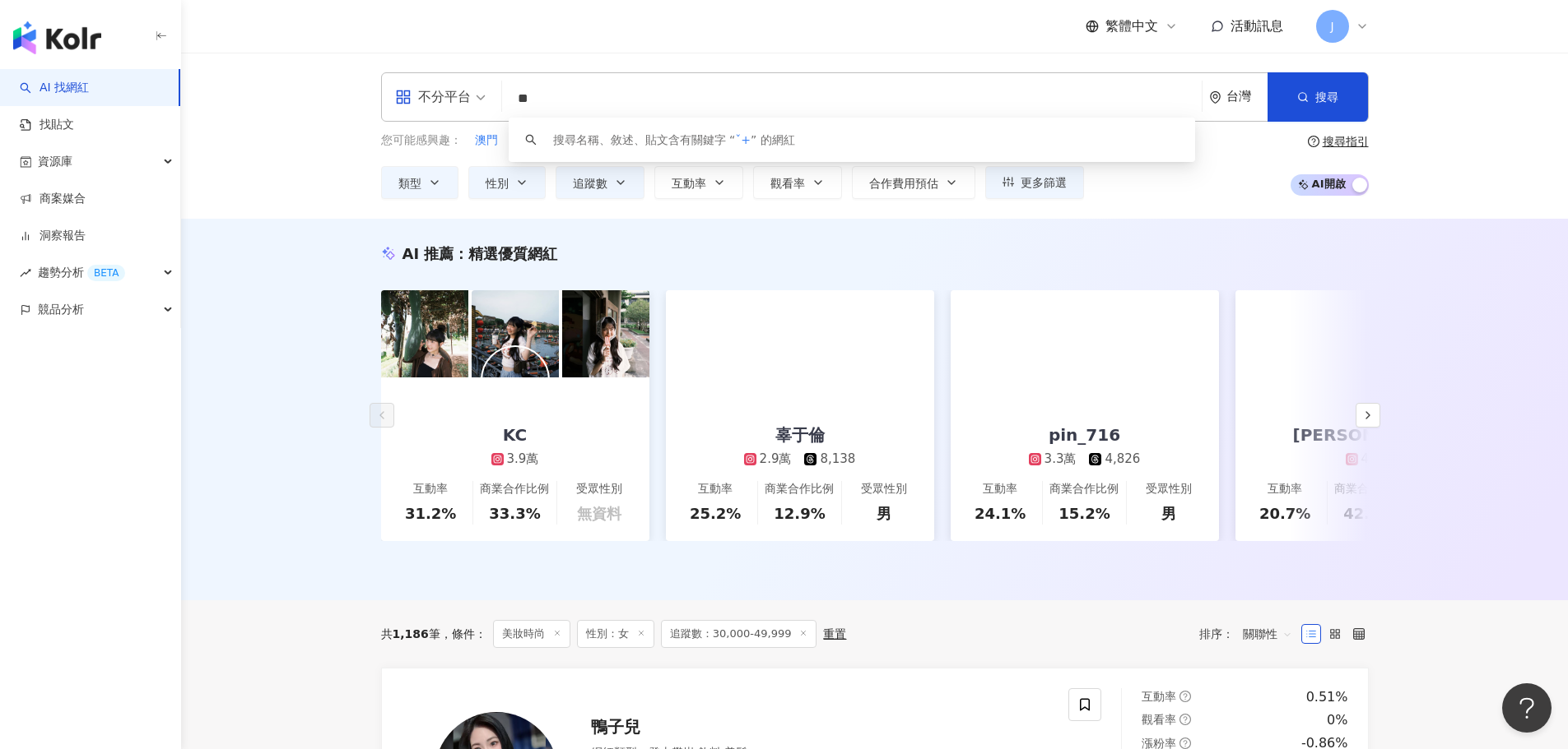
type input "*"
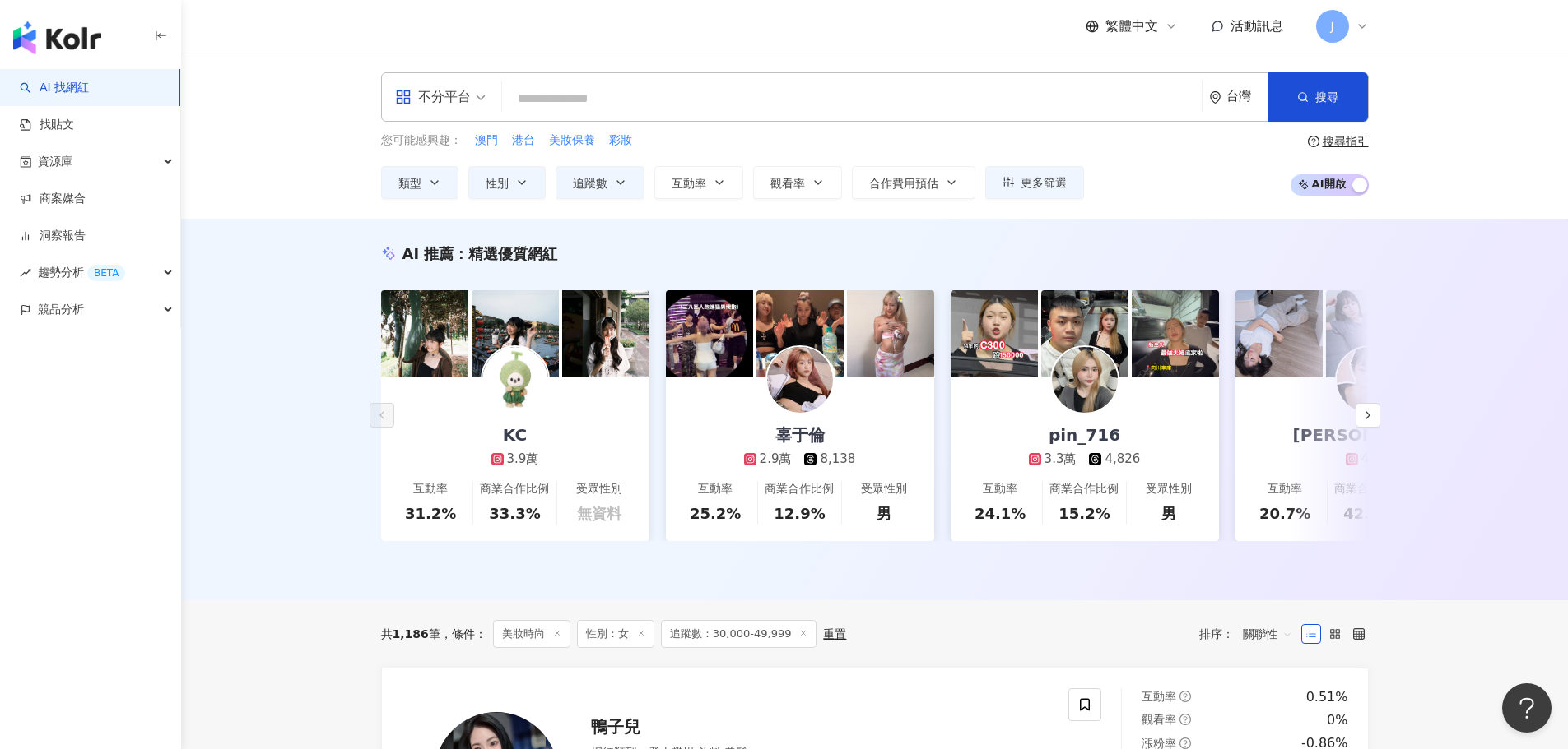
type input "*"
type input "***"
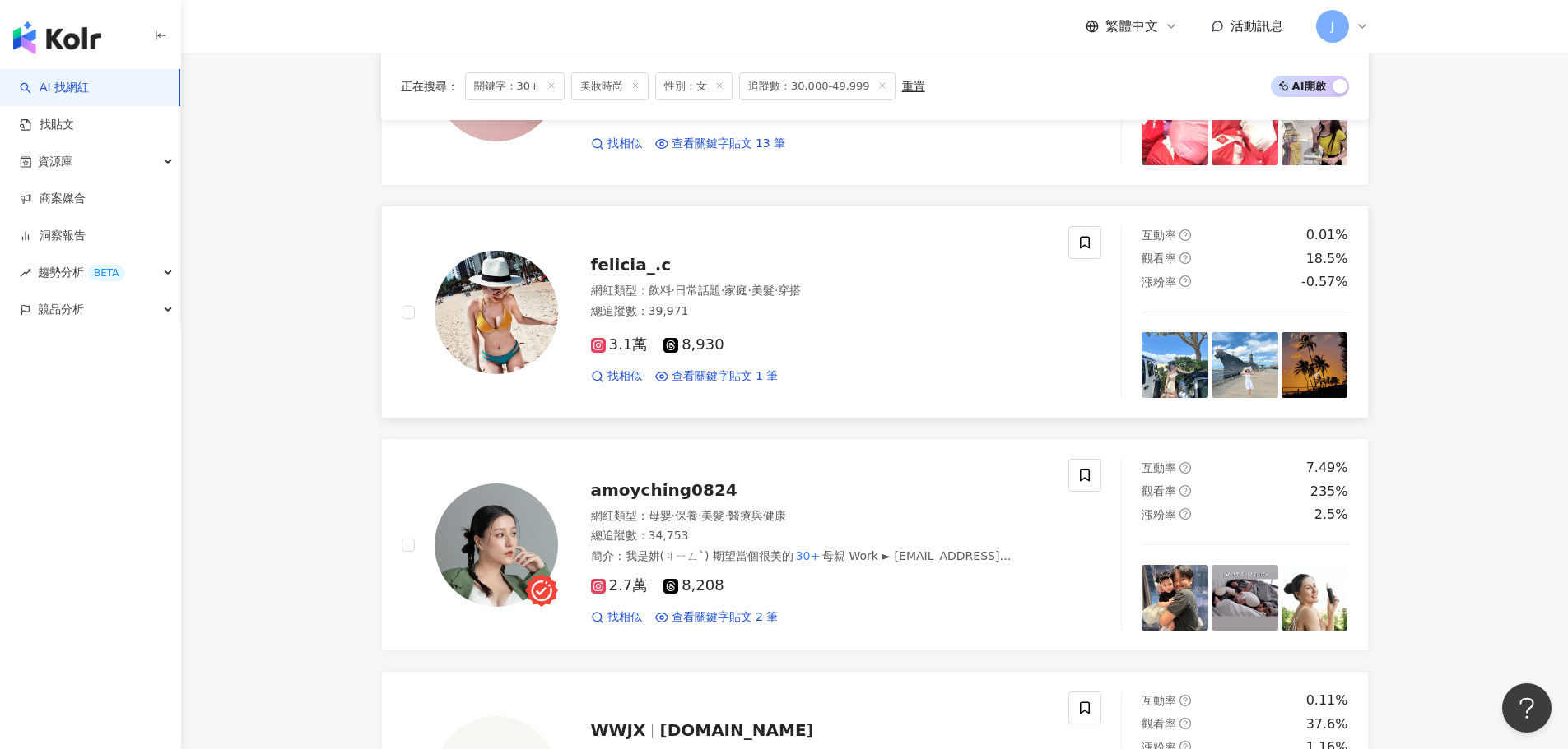
scroll to position [493, 0]
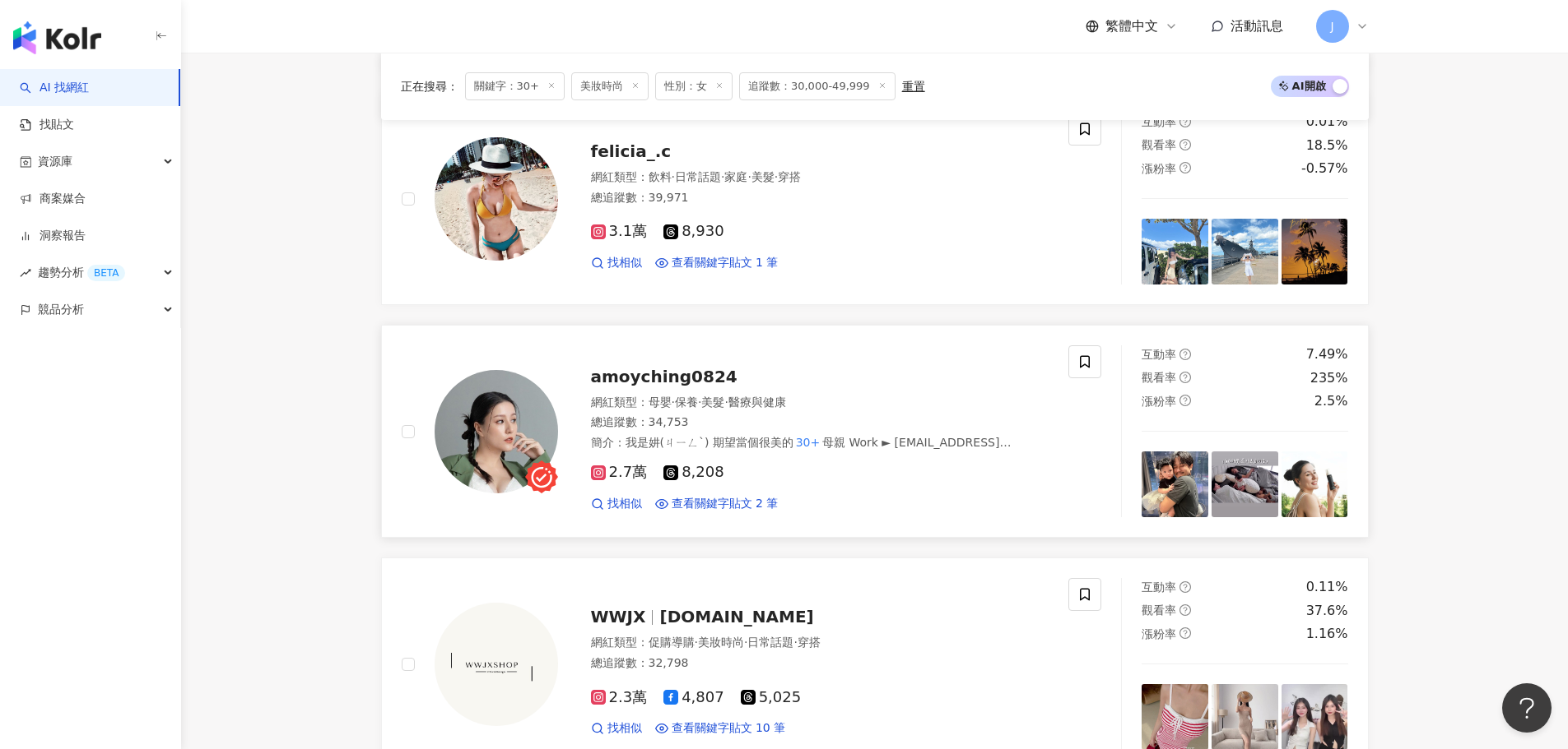
click at [685, 381] on span "amoyching0824" at bounding box center [663, 376] width 147 height 20
click at [598, 468] on icon at bounding box center [598, 472] width 15 height 15
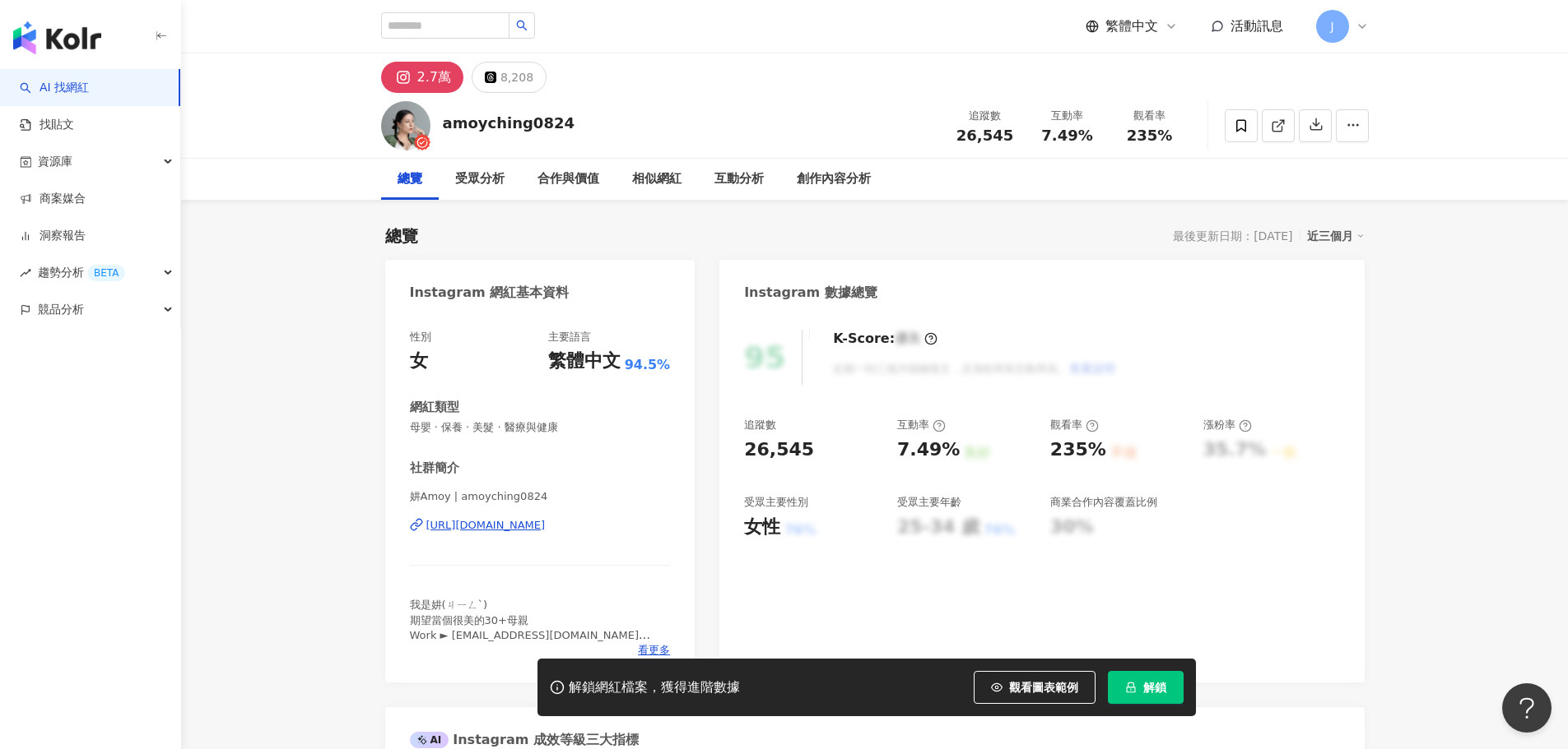
click at [546, 524] on div "[URL][DOMAIN_NAME]" at bounding box center [487, 525] width 120 height 15
